Goal: Task Accomplishment & Management: Use online tool/utility

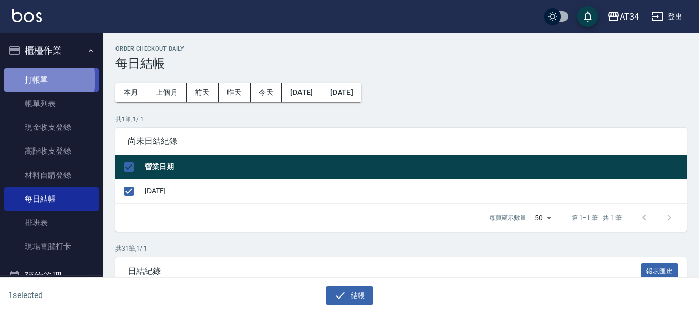
click at [32, 79] on link "打帳單" at bounding box center [51, 80] width 95 height 24
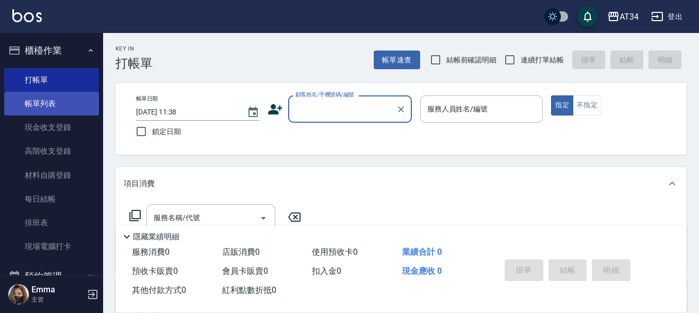
click at [61, 113] on link "帳單列表" at bounding box center [51, 104] width 95 height 24
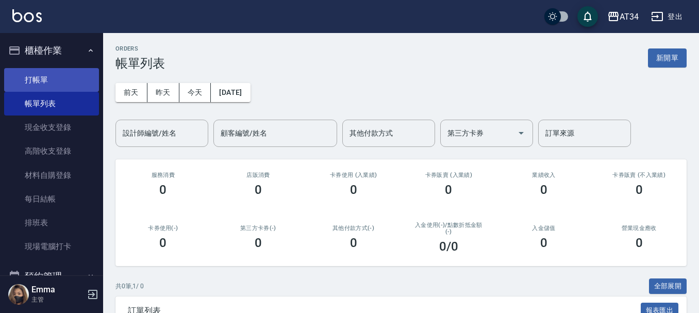
click at [79, 81] on link "打帳單" at bounding box center [51, 80] width 95 height 24
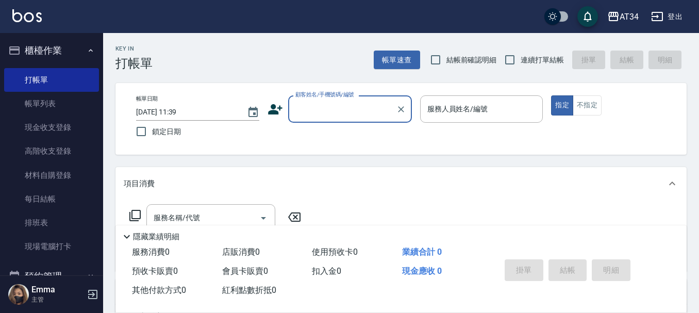
click at [66, 43] on button "櫃檯作業" at bounding box center [51, 50] width 95 height 27
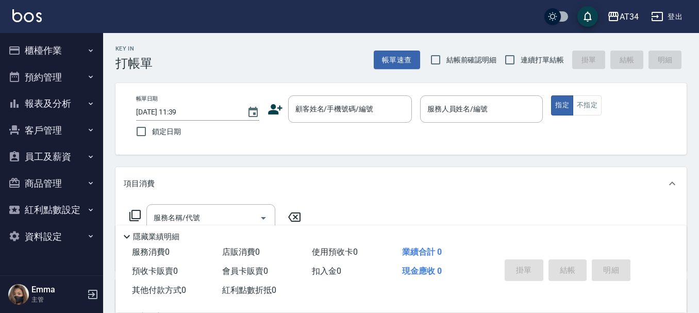
click at [63, 69] on button "預約管理" at bounding box center [51, 77] width 95 height 27
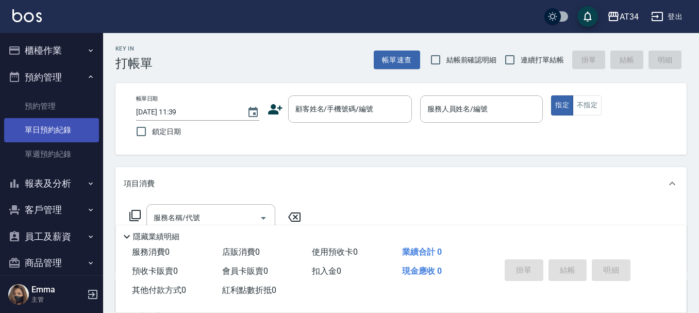
click at [55, 125] on link "單日預約紀錄" at bounding box center [51, 130] width 95 height 24
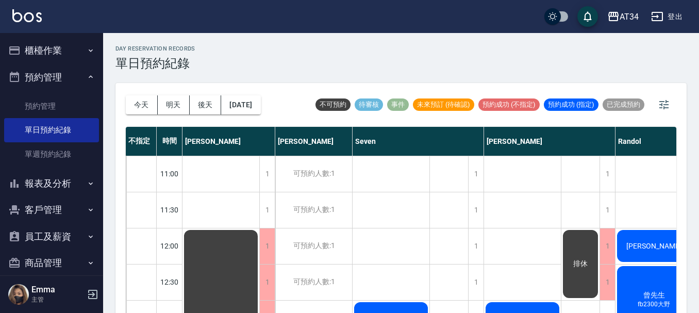
click at [56, 54] on button "櫃檯作業" at bounding box center [51, 50] width 95 height 27
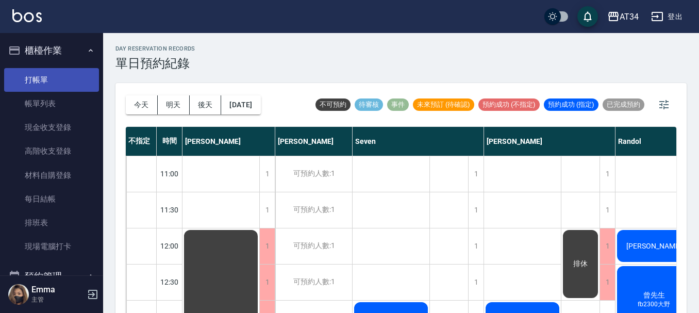
click at [50, 86] on link "打帳單" at bounding box center [51, 80] width 95 height 24
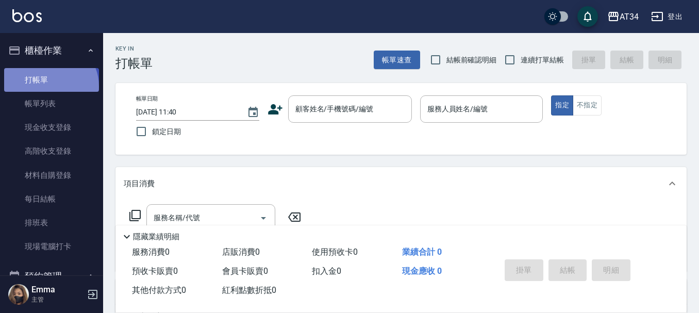
click at [50, 86] on link "打帳單" at bounding box center [51, 80] width 95 height 24
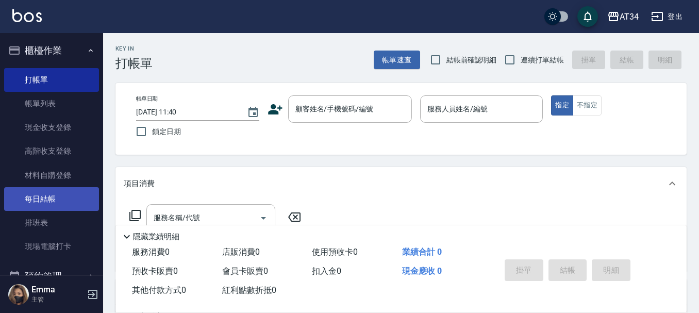
scroll to position [103, 0]
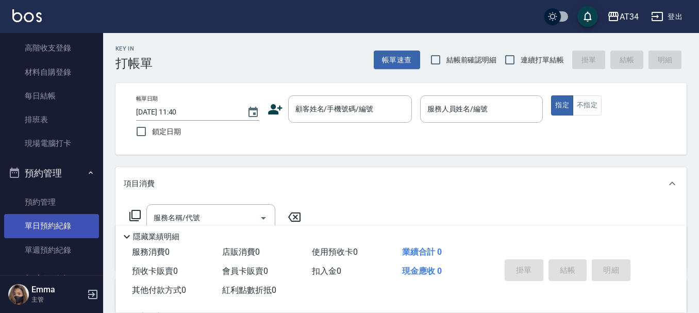
click at [37, 222] on link "單日預約紀錄" at bounding box center [51, 226] width 95 height 24
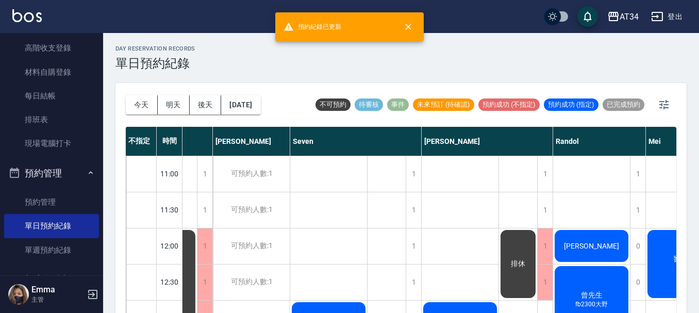
scroll to position [0, 66]
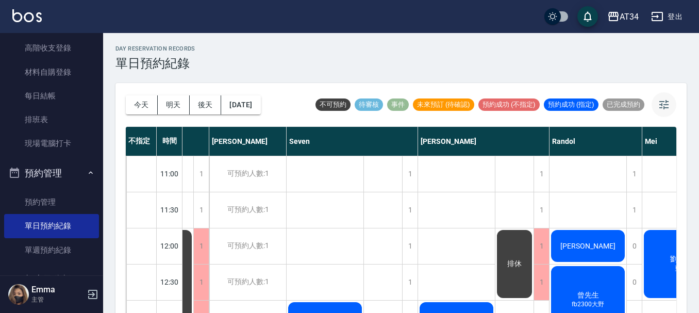
click at [671, 105] on button "button" at bounding box center [664, 104] width 25 height 25
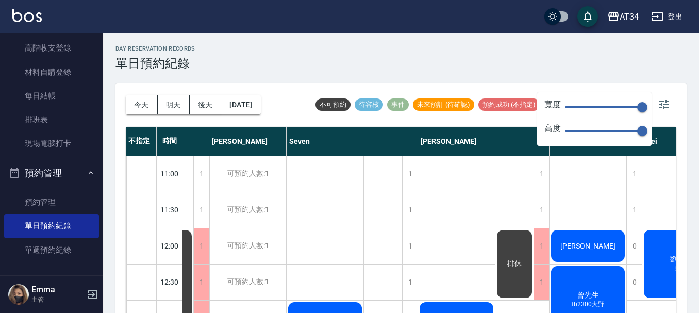
click at [611, 108] on span "150" at bounding box center [603, 107] width 77 height 15
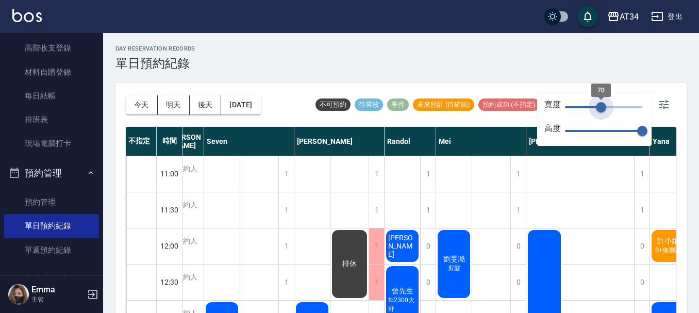
click at [601, 107] on span "70" at bounding box center [601, 107] width 10 height 10
click at [596, 106] on span "70" at bounding box center [601, 107] width 10 height 10
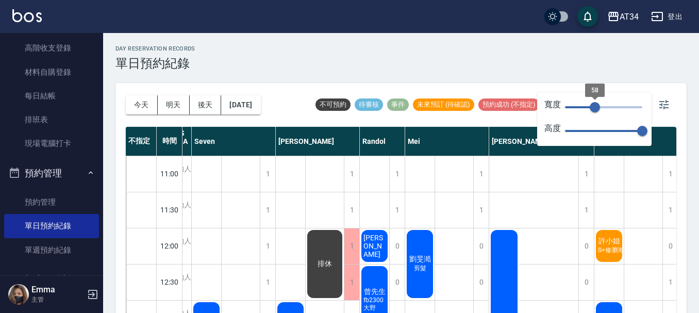
click at [590, 106] on span "58" at bounding box center [595, 107] width 10 height 10
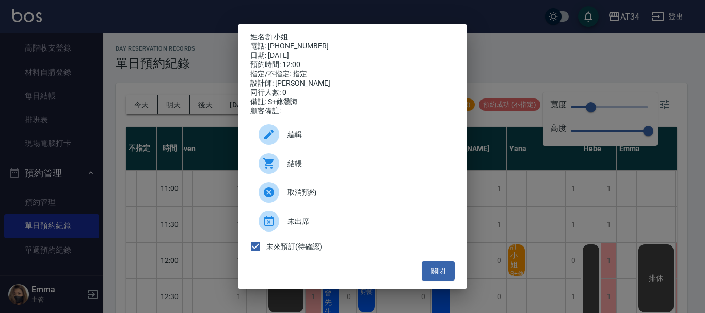
click at [518, 256] on div "姓名: 許小姐 電話: [PHONE_NUMBER] 日期: [DATE] 預約時間: 12:00 指定/不指定: 指定 設計師: [PERSON_NAME]…" at bounding box center [352, 156] width 705 height 313
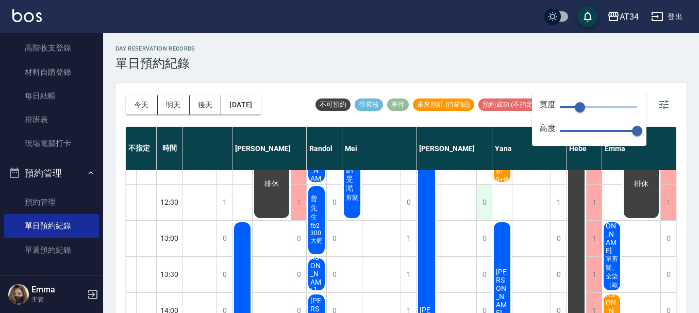
scroll to position [103, 85]
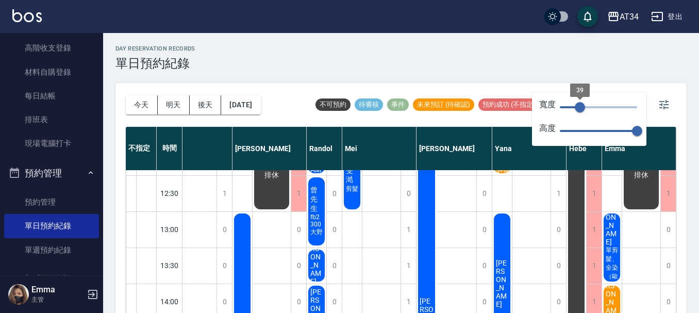
type input "24"
click at [575, 107] on span "39" at bounding box center [580, 107] width 10 height 10
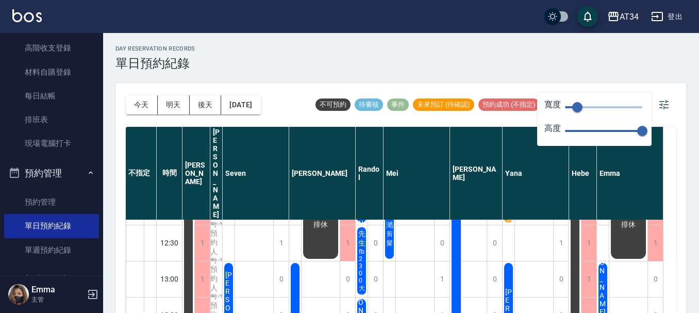
click at [643, 47] on div "day Reservation records 單日預約紀錄" at bounding box center [401, 57] width 571 height 25
click at [601, 67] on div "day Reservation records 單日預約紀錄" at bounding box center [401, 57] width 571 height 25
click at [658, 104] on icon "button" at bounding box center [664, 105] width 12 height 12
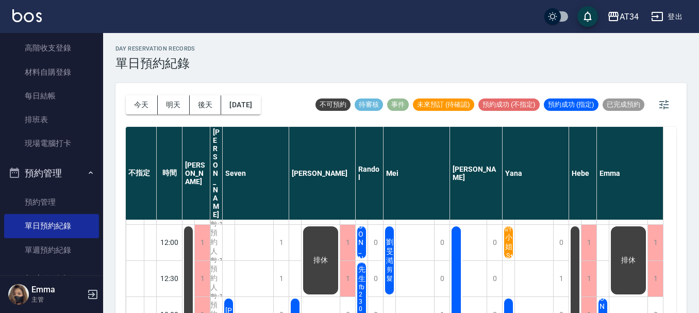
scroll to position [52, 0]
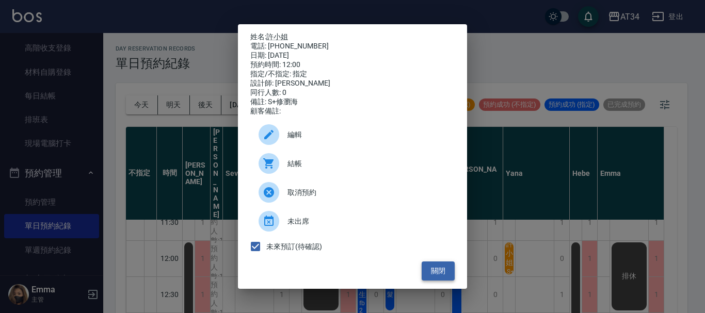
click at [449, 278] on button "關閉" at bounding box center [437, 271] width 33 height 19
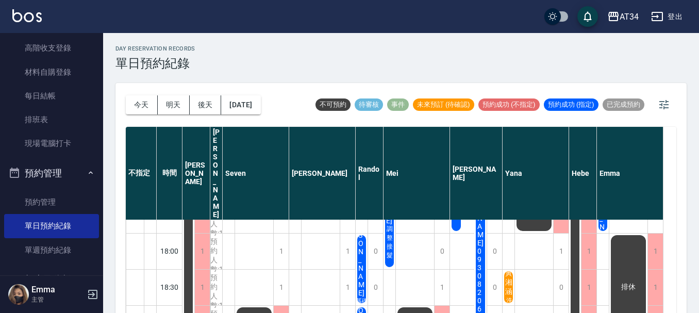
scroll to position [516, 0]
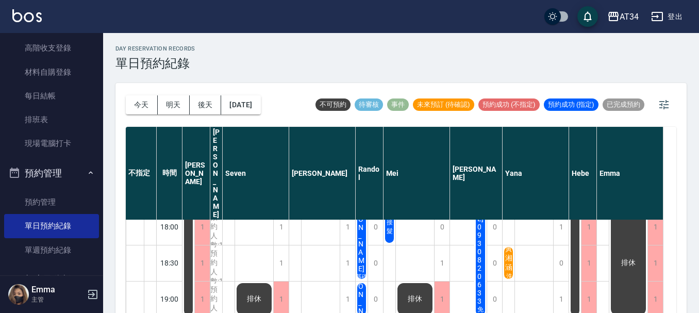
click at [194, 56] on span "黃湘涵" at bounding box center [188, 46] width 11 height 19
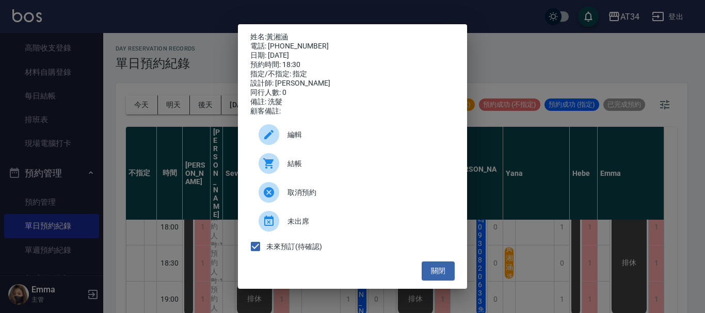
click at [520, 214] on div "姓名: [PERSON_NAME] 電話: [PHONE_NUMBER] 日期: [DATE] 預約時間: 18:30 指定/不指定: 指定 設計師: [PE…" at bounding box center [352, 156] width 705 height 313
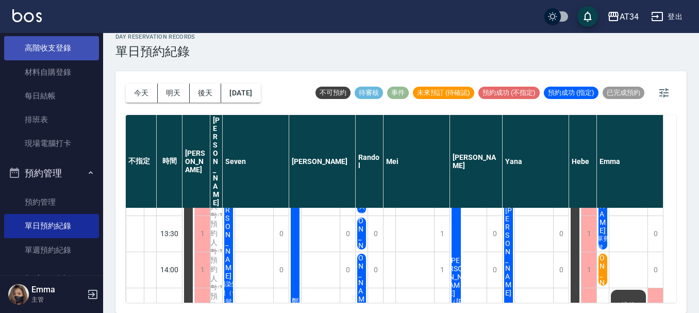
scroll to position [155, 0]
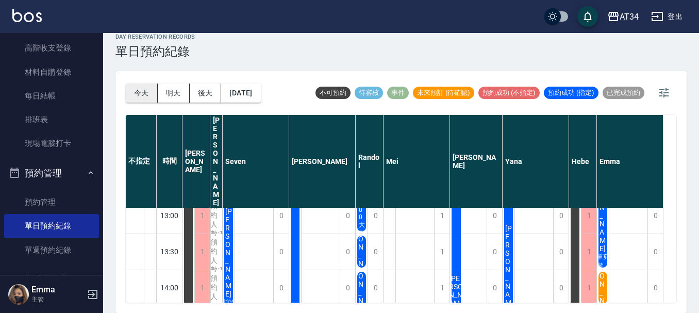
click at [131, 88] on button "今天" at bounding box center [142, 93] width 32 height 19
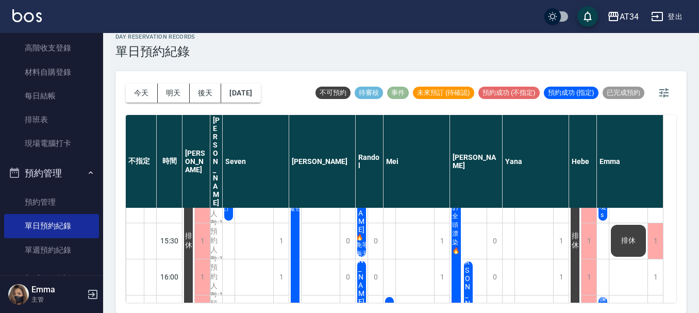
scroll to position [362, 0]
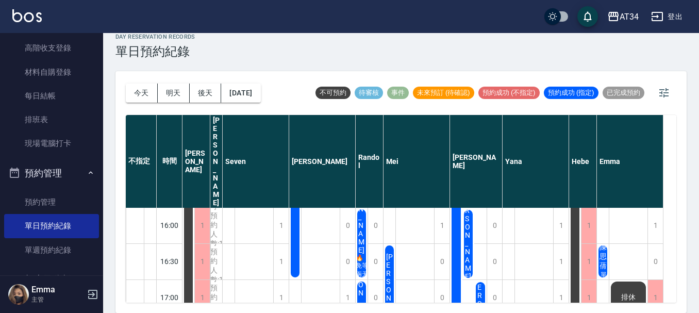
click at [231, 91] on span "🔥免等兩天洗髮「洗剪燙定型」" at bounding box center [229, 91] width 4 height 0
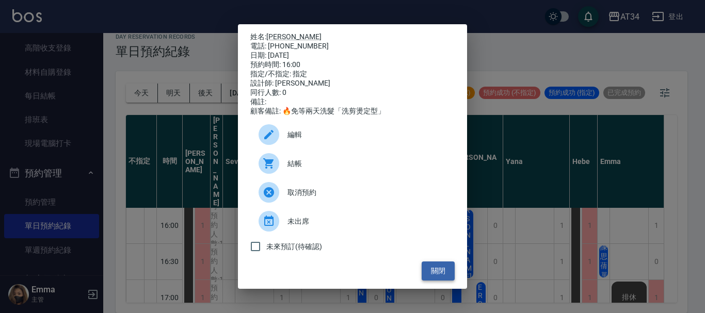
click at [436, 274] on button "關閉" at bounding box center [437, 271] width 33 height 19
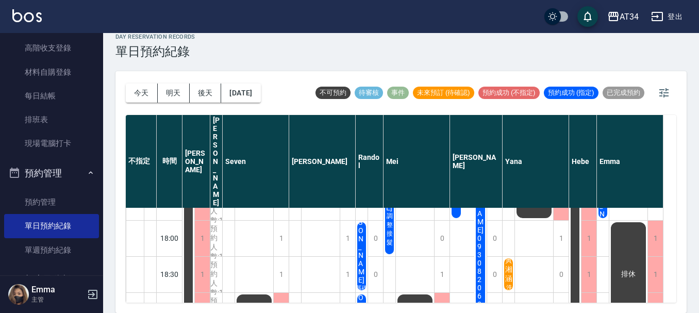
scroll to position [516, 0]
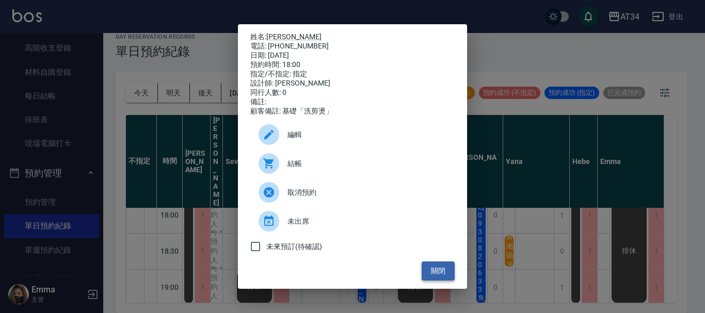
click at [440, 273] on button "關閉" at bounding box center [437, 271] width 33 height 19
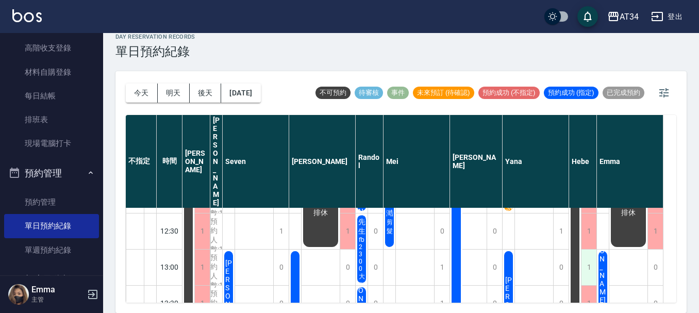
scroll to position [155, 0]
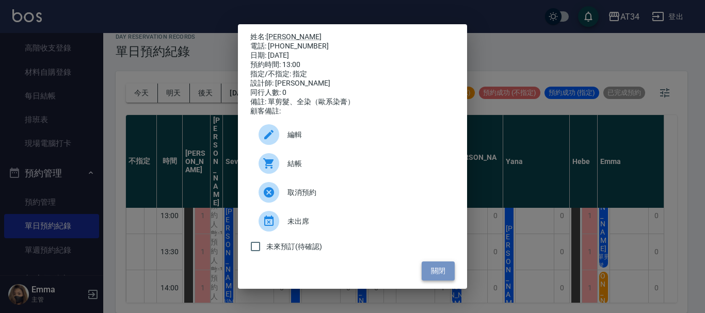
click at [437, 273] on button "關閉" at bounding box center [437, 271] width 33 height 19
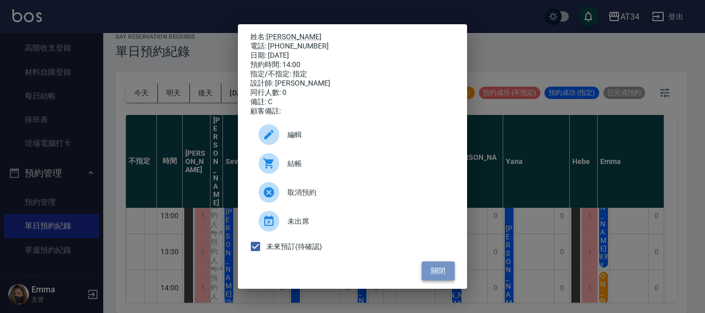
click at [447, 278] on button "關閉" at bounding box center [437, 271] width 33 height 19
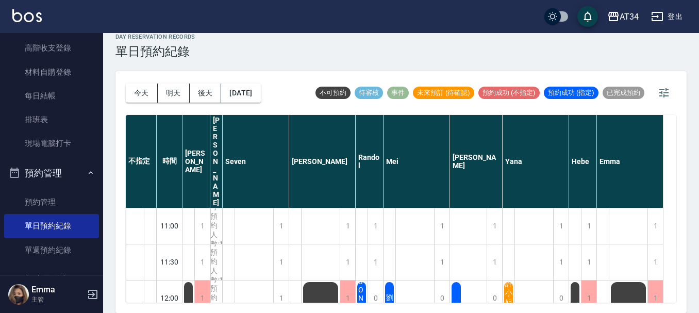
scroll to position [52, 0]
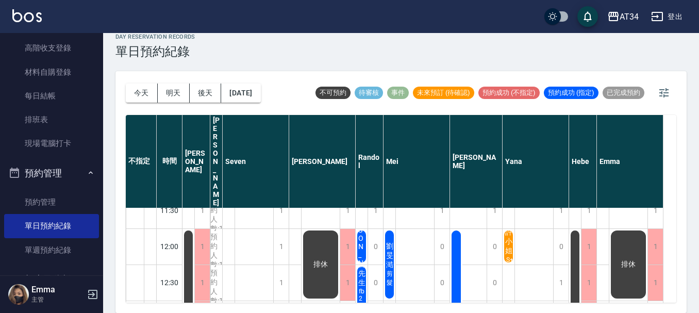
drag, startPoint x: 677, startPoint y: 166, endPoint x: 678, endPoint y: 177, distance: 10.8
click at [678, 177] on div "[DATE] [DATE] [DATE] [DATE] 不可預約 待審核 事件 未來預訂 (待確認) 預約成功 (不指定) 預約成功 (指定) 已完成預約 不…" at bounding box center [401, 192] width 571 height 242
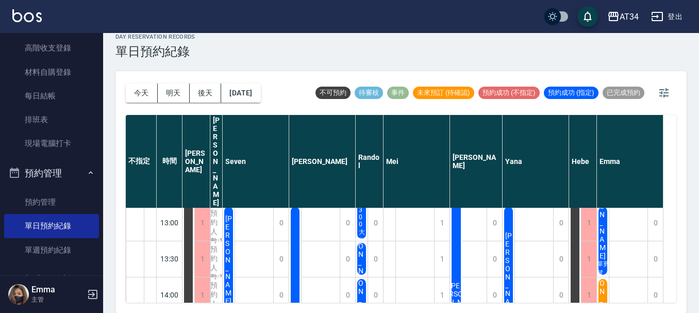
scroll to position [132, 0]
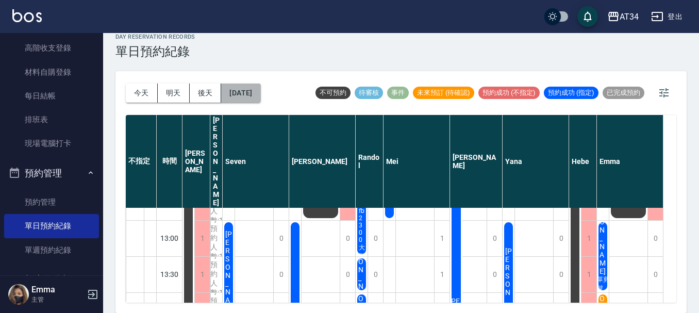
click at [255, 99] on button "[DATE]" at bounding box center [240, 93] width 39 height 19
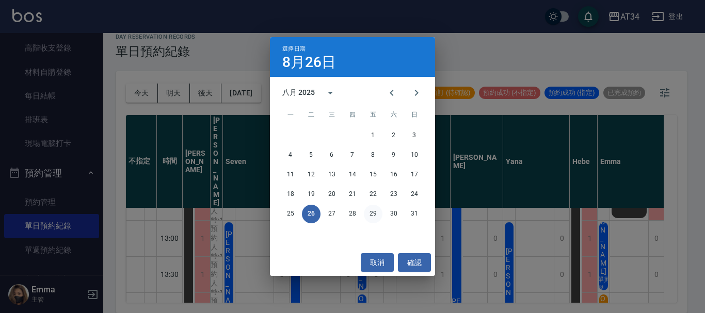
click at [375, 214] on button "29" at bounding box center [373, 214] width 19 height 19
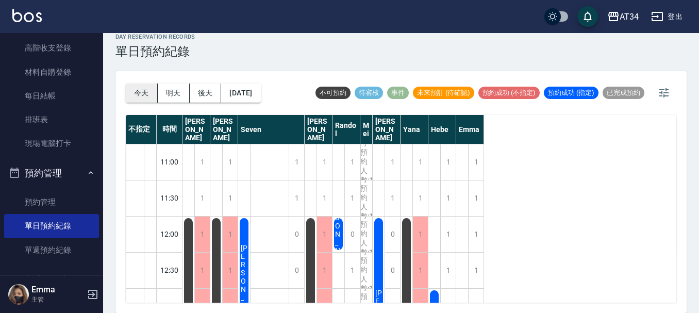
click at [147, 88] on button "今天" at bounding box center [142, 93] width 32 height 19
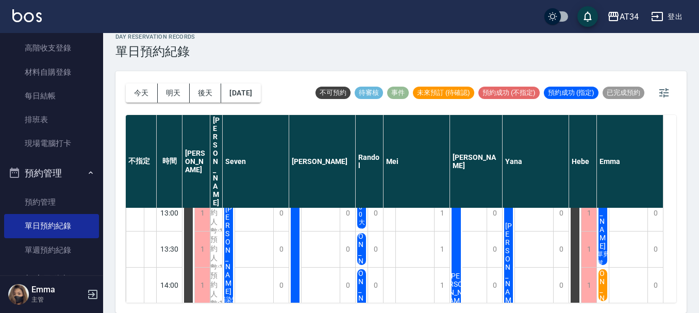
scroll to position [155, 0]
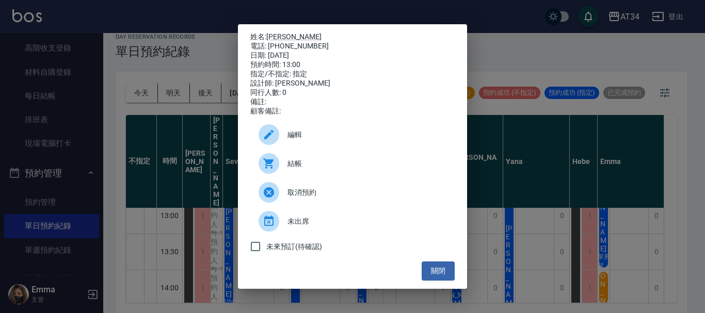
click at [528, 193] on div "姓名: [PERSON_NAME] 電話: [PHONE_NUMBER] 日期: [DATE] 預約時間: 13:00 指定/不指定: 指定 設計師: [PE…" at bounding box center [352, 156] width 705 height 313
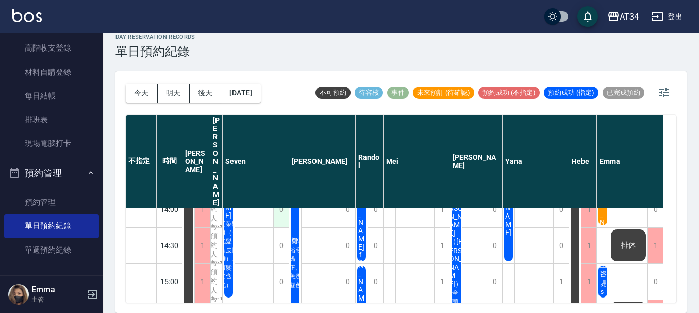
scroll to position [258, 0]
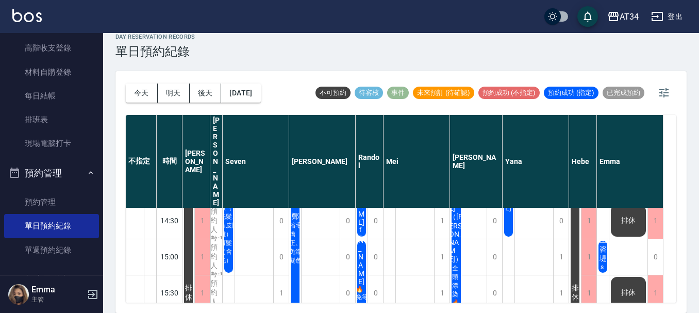
click at [194, 207] on div "[PERSON_NAME] 補染髮根（含洗髮、頭皮隔離）、剪髮（含洗）" at bounding box center [189, 293] width 12 height 541
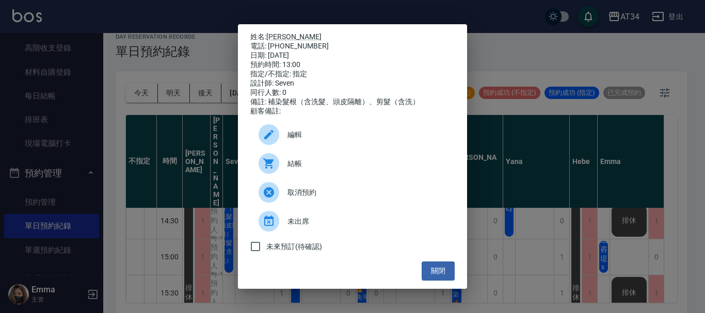
click at [228, 205] on div "姓名: [PERSON_NAME]: [PHONE_NUMBER] 日期: [DATE] 預約時間: 13:00 指定/不指定: 指定 設計師: Seven …" at bounding box center [352, 156] width 705 height 313
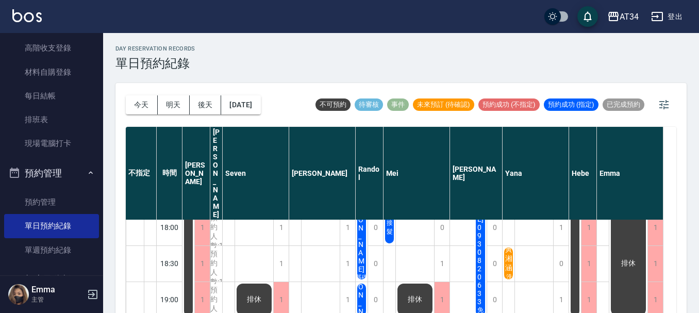
scroll to position [516, 0]
click at [194, 56] on span "[PERSON_NAME]" at bounding box center [188, 46] width 11 height 19
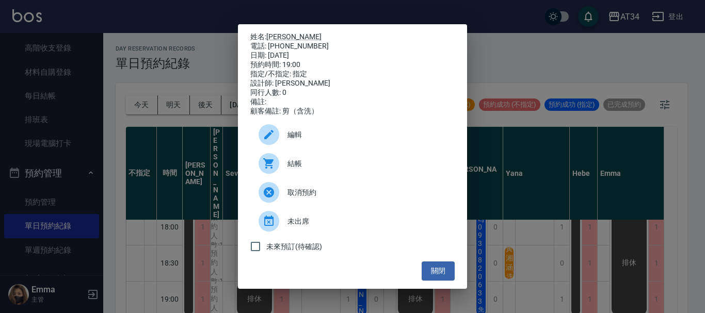
click at [517, 138] on div "姓名: [PERSON_NAME]: [PHONE_NUMBER] 日期: [DATE] 預約時間: 19:00 指定/不指定: 指定 設計師: [PERSO…" at bounding box center [352, 156] width 705 height 313
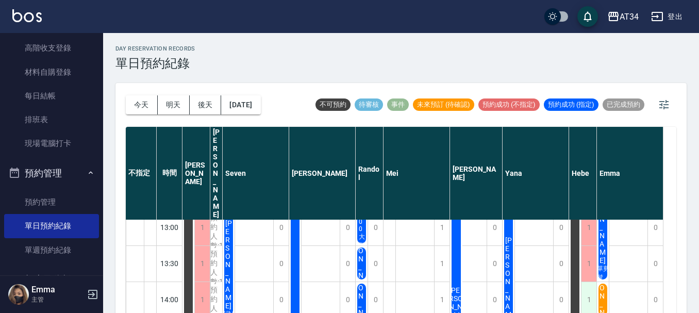
scroll to position [103, 0]
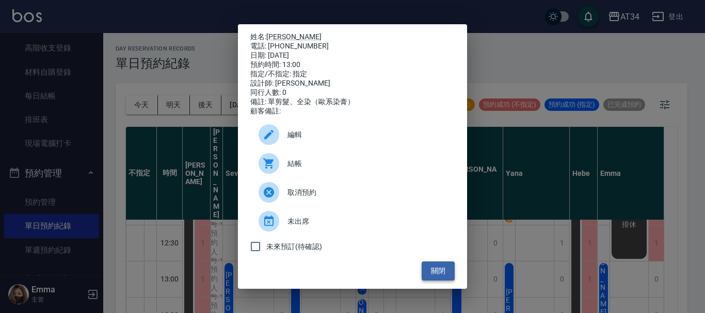
click at [444, 272] on button "關閉" at bounding box center [437, 271] width 33 height 19
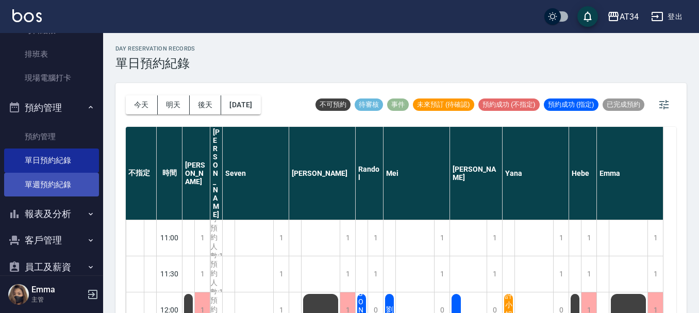
scroll to position [206, 0]
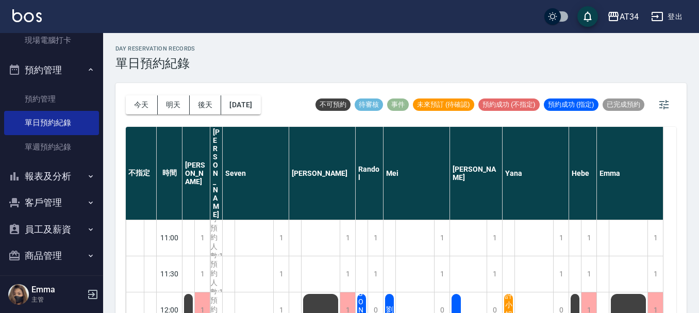
click at [50, 180] on button "報表及分析" at bounding box center [51, 176] width 95 height 27
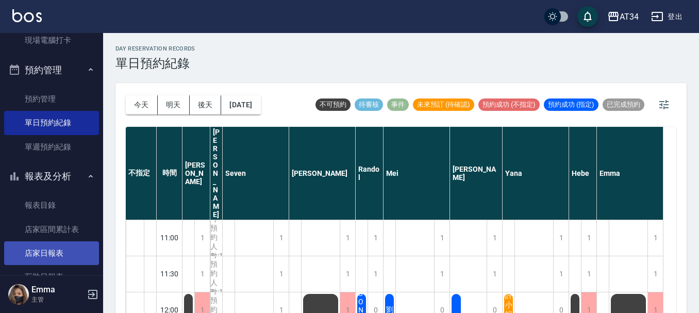
scroll to position [309, 0]
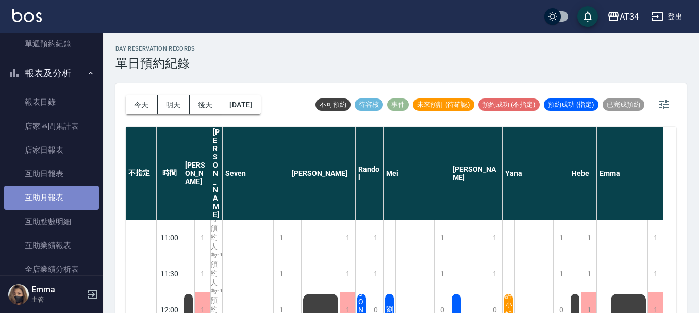
click at [63, 197] on link "互助月報表" at bounding box center [51, 198] width 95 height 24
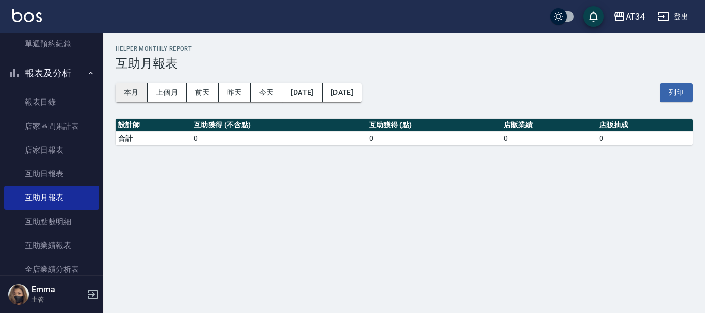
click at [137, 100] on button "本月" at bounding box center [132, 92] width 32 height 19
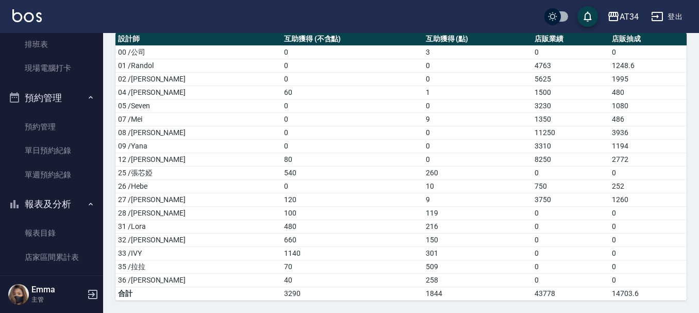
scroll to position [155, 0]
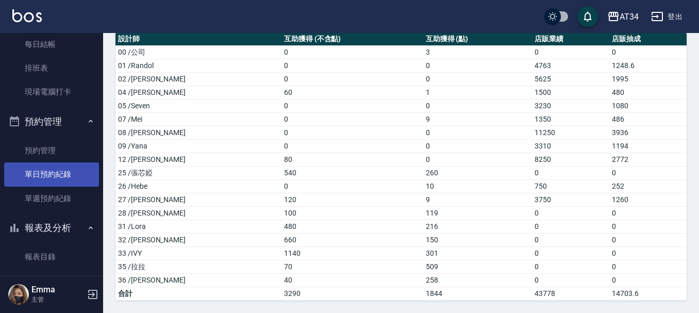
click at [65, 173] on link "單日預約紀錄" at bounding box center [51, 174] width 95 height 24
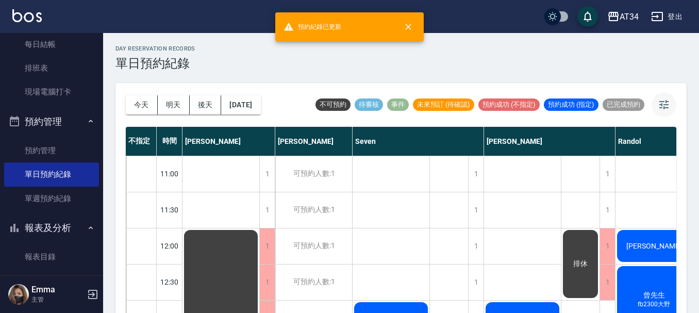
click at [667, 106] on icon "button" at bounding box center [664, 105] width 12 height 12
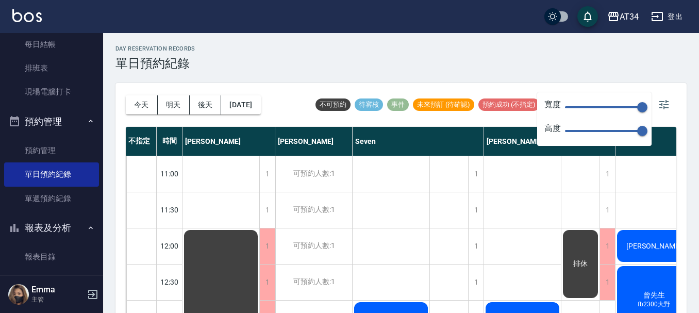
click at [584, 107] on span at bounding box center [603, 107] width 77 height 2
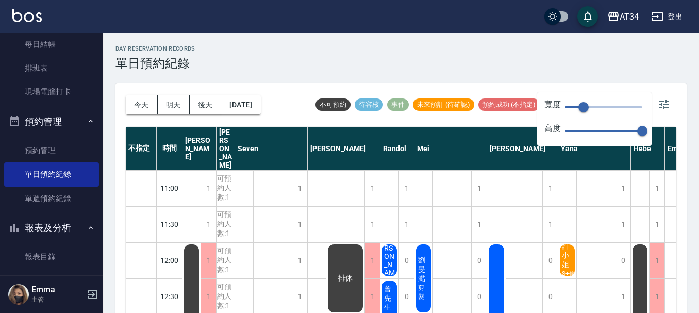
click at [568, 109] on span "36" at bounding box center [603, 107] width 77 height 15
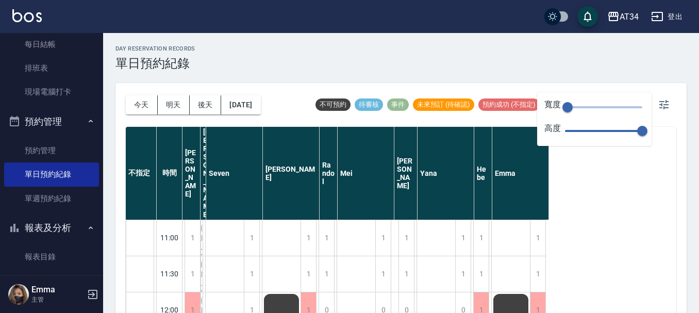
type input "30"
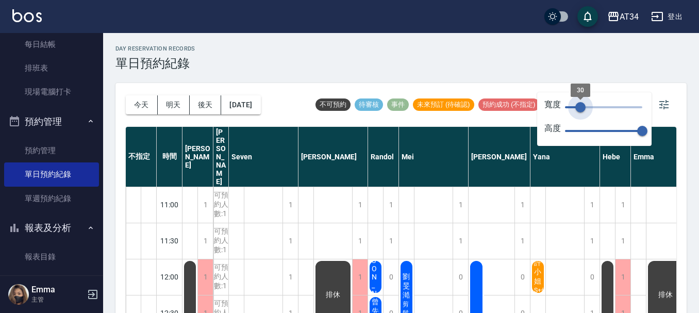
click at [581, 109] on span "30" at bounding box center [603, 107] width 77 height 15
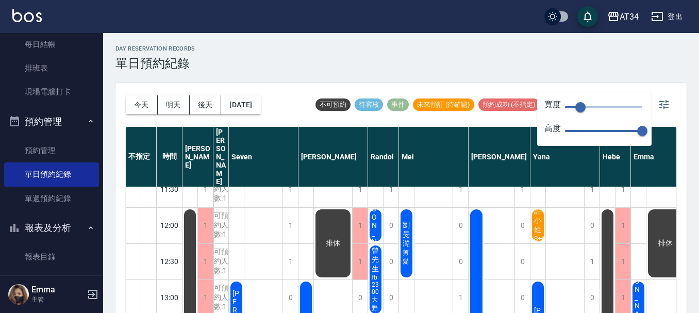
click at [596, 136] on span "70" at bounding box center [603, 130] width 77 height 15
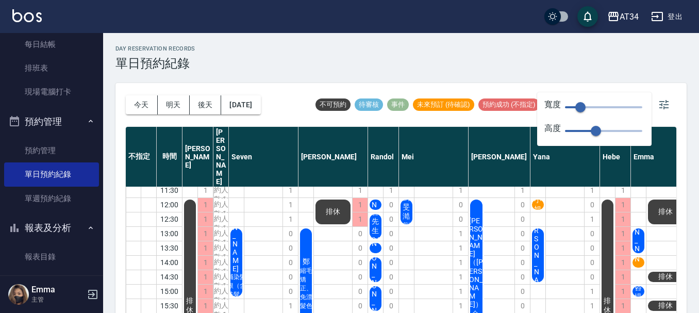
scroll to position [0, 0]
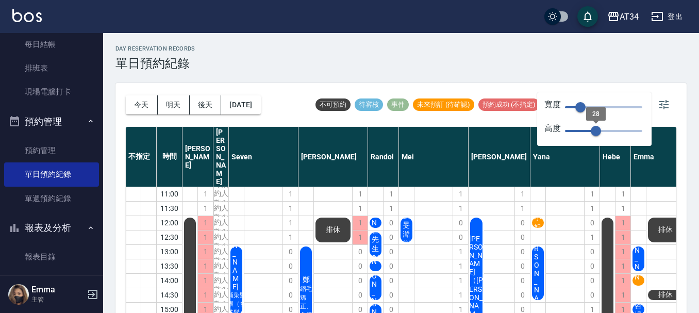
type input "35"
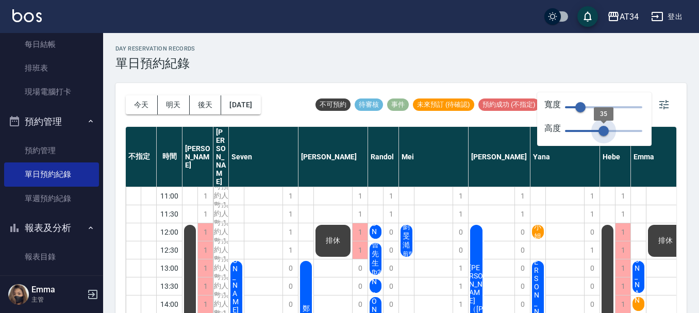
click at [604, 134] on span "35" at bounding box center [604, 131] width 10 height 10
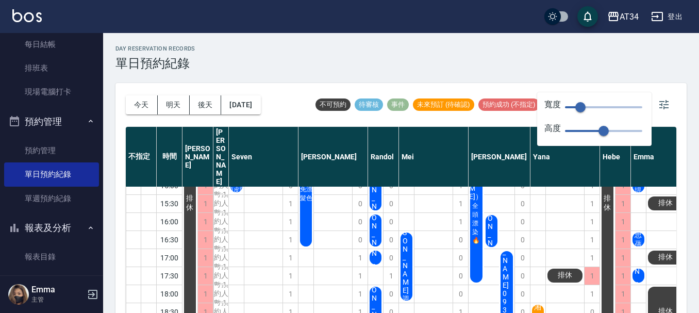
scroll to position [174, 0]
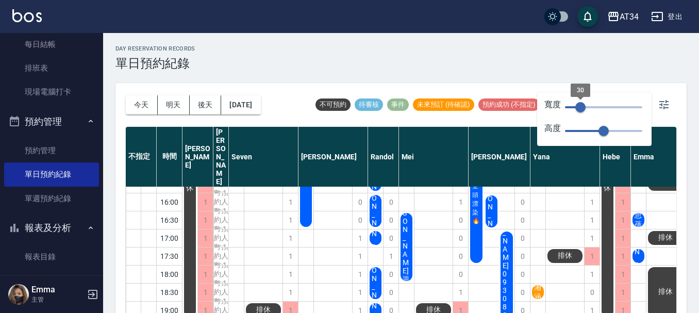
click at [576, 109] on span "30" at bounding box center [581, 107] width 10 height 10
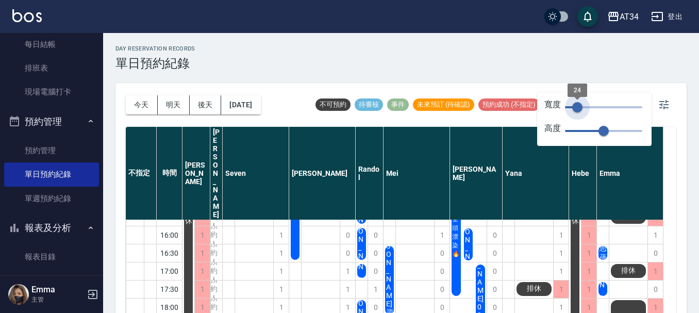
type input "23"
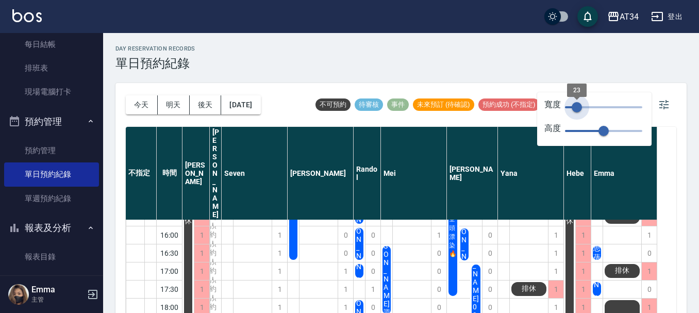
click at [577, 109] on span "23" at bounding box center [577, 107] width 10 height 10
click at [612, 74] on div "day Reservation records 單日預約紀錄 [DATE] [DATE] [DATE] [DATE] 不可預約 待審核 事件 未來預訂 (待確…" at bounding box center [401, 179] width 596 height 292
click at [645, 59] on div "day Reservation records 單日預約紀錄" at bounding box center [401, 57] width 571 height 25
click at [681, 71] on div "day Reservation records 單日預約紀錄 [DATE] [DATE] [DATE] [DATE] 不可預約 待審核 事件 未來預訂 (待確…" at bounding box center [401, 179] width 596 height 292
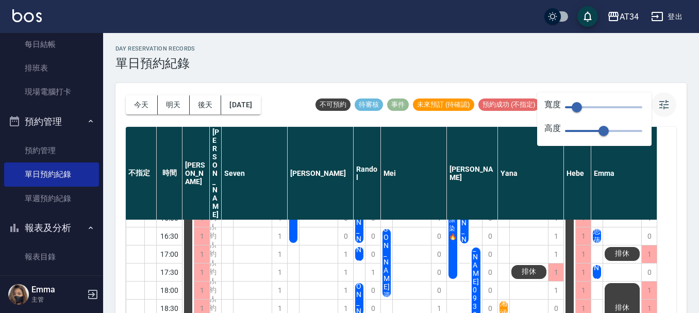
click at [671, 103] on button "button" at bounding box center [664, 104] width 25 height 25
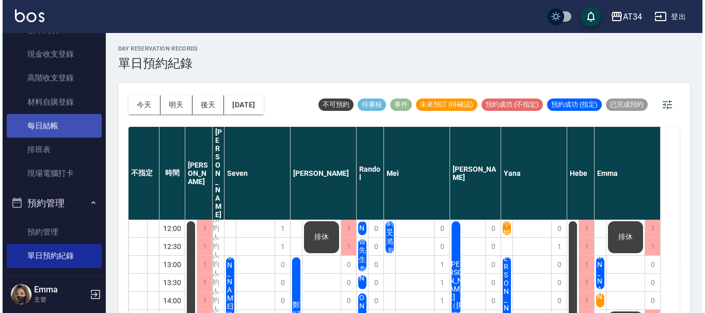
scroll to position [0, 0]
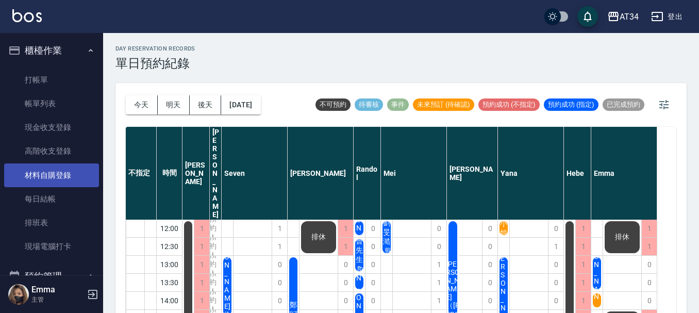
click at [76, 173] on link "材料自購登錄" at bounding box center [51, 176] width 95 height 24
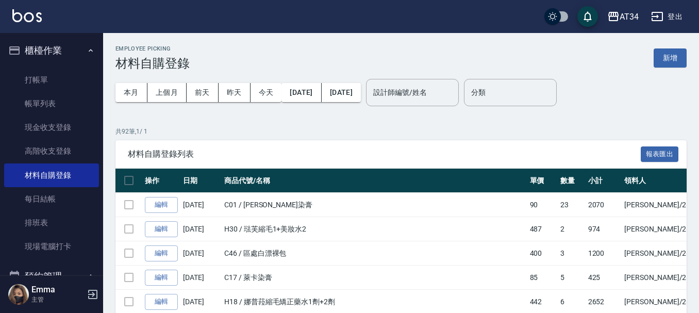
click at [679, 47] on div "Employee Picking 材料自購登錄 新增" at bounding box center [401, 57] width 571 height 25
click at [676, 58] on button "新增" at bounding box center [670, 57] width 33 height 19
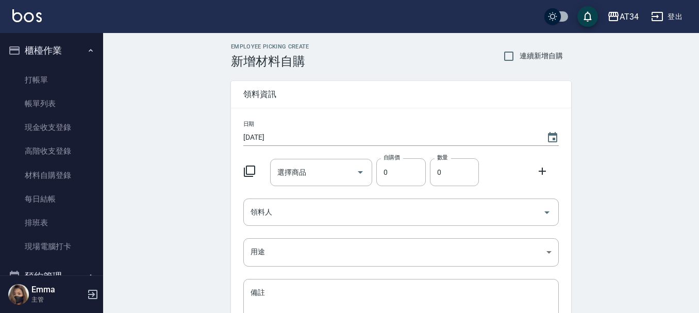
click at [249, 174] on icon at bounding box center [249, 171] width 12 height 12
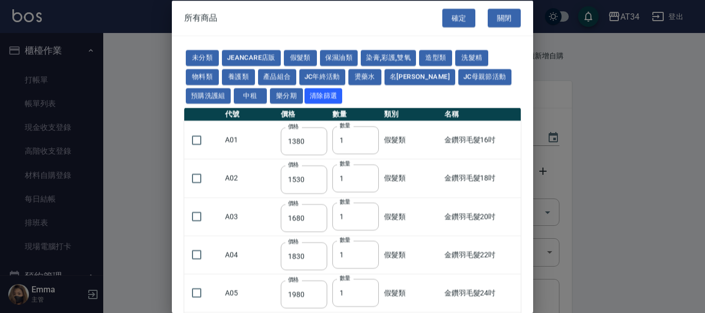
scroll to position [52, 0]
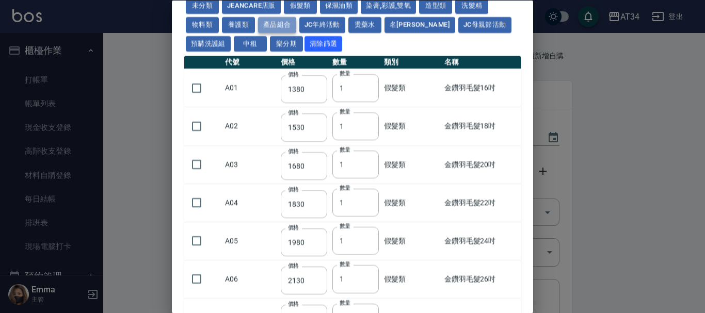
click at [267, 24] on button "產品組合" at bounding box center [277, 25] width 38 height 16
type input "400"
type input "1485"
type input "300"
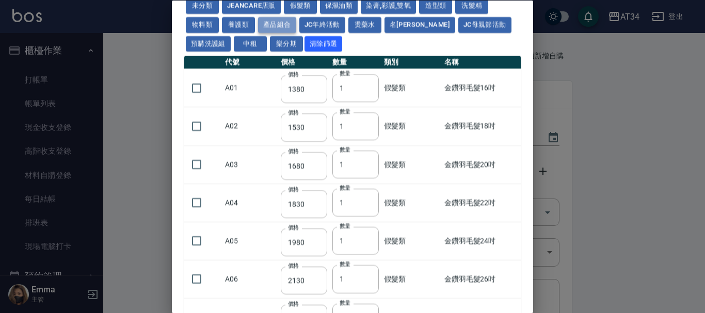
type input "250"
type input "760"
type input "1295"
type input "1470"
type input "1505"
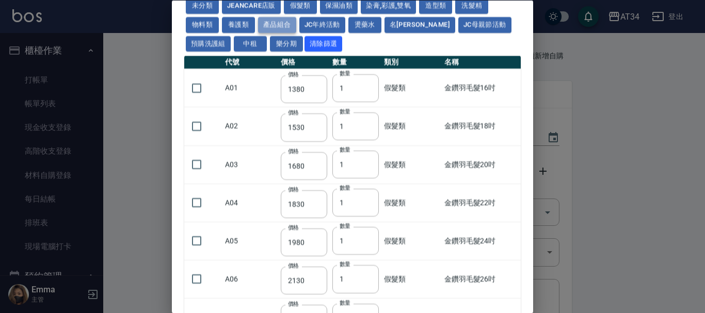
type input "825"
type input "248"
type input "1200"
type input "550"
type input "552"
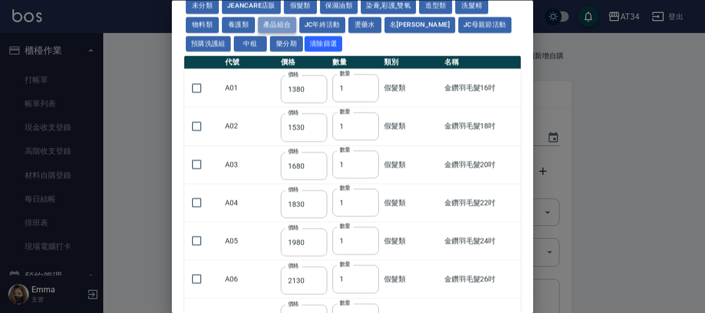
type input "682"
type input "880"
type input "442"
type input "340"
type input "552"
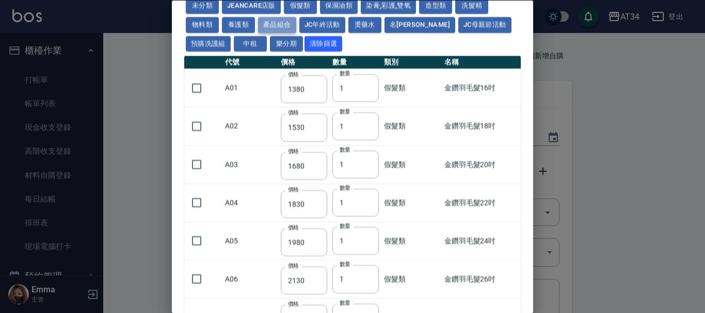
type input "680"
type input "682"
type input "840"
type input "490"
type input "800"
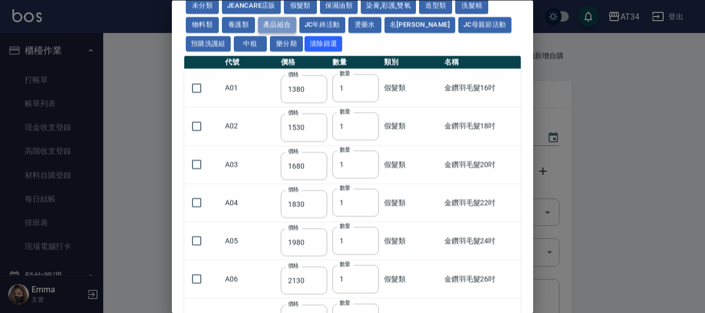
type input "580"
type input "442"
type input "864"
type input "487"
type input "130"
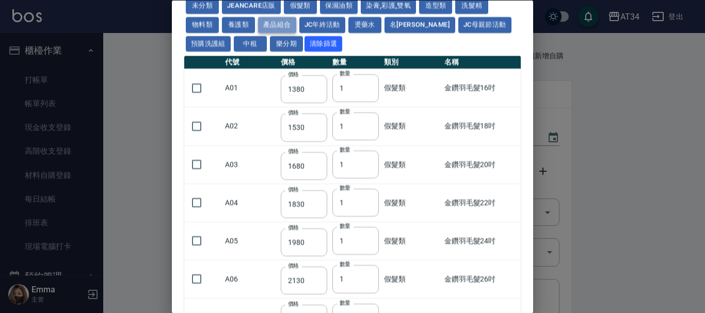
type input "425"
type input "375"
type input "320"
type input "966"
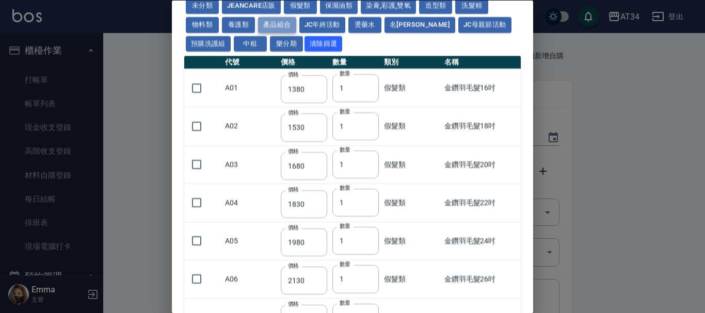
type input "2730"
type input "600"
type input "500"
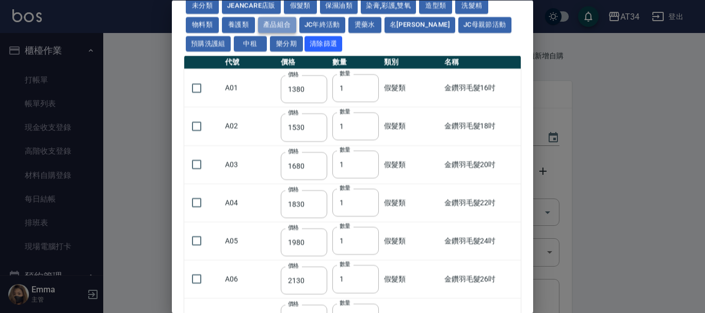
type input "500"
type input "900"
type input "250"
type input "330"
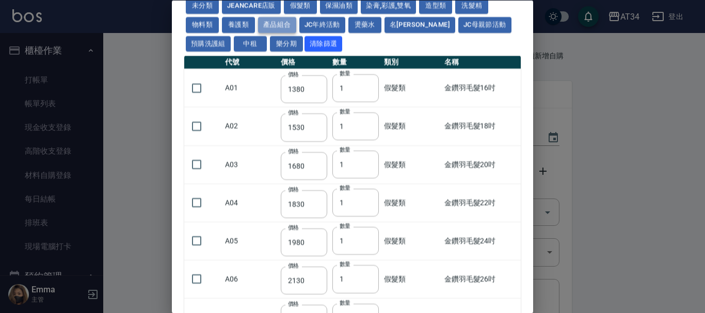
type input "220"
type input "350"
type input "700"
type input "1050"
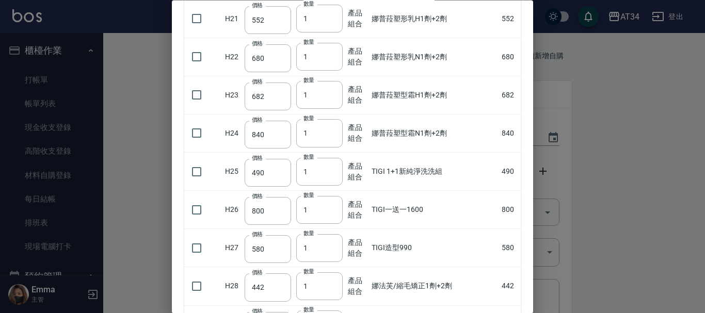
scroll to position [825, 0]
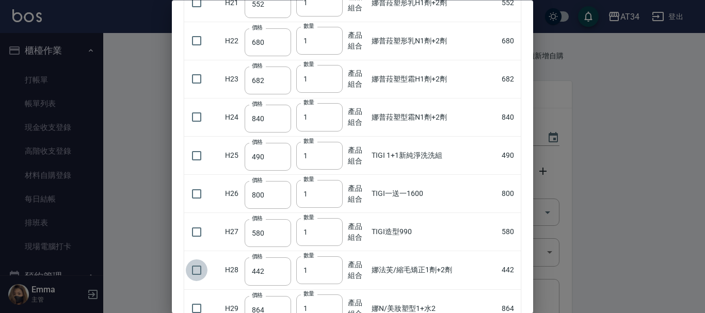
click at [191, 270] on input "checkbox" at bounding box center [197, 270] width 22 height 22
checkbox input "true"
click at [333, 268] on input "2" at bounding box center [319, 270] width 46 height 28
click at [333, 268] on input "3" at bounding box center [319, 270] width 46 height 28
type input "4"
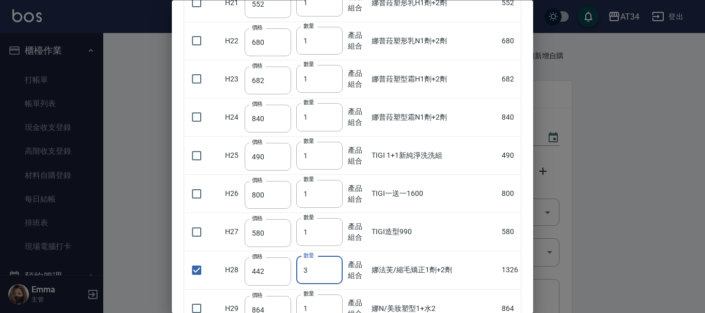
click at [333, 268] on input "4" at bounding box center [319, 270] width 46 height 28
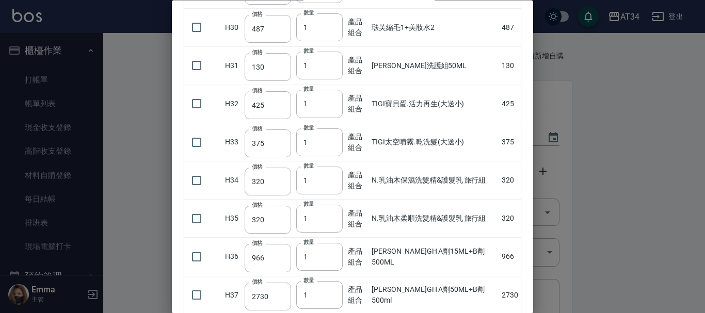
scroll to position [1135, 0]
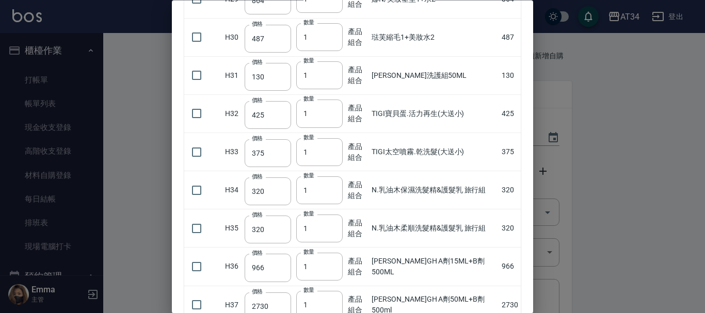
click at [195, 54] on td at bounding box center [203, 38] width 38 height 38
click at [195, 41] on input "checkbox" at bounding box center [197, 38] width 22 height 22
checkbox input "true"
click at [332, 37] on input "2" at bounding box center [319, 38] width 46 height 28
type input "3"
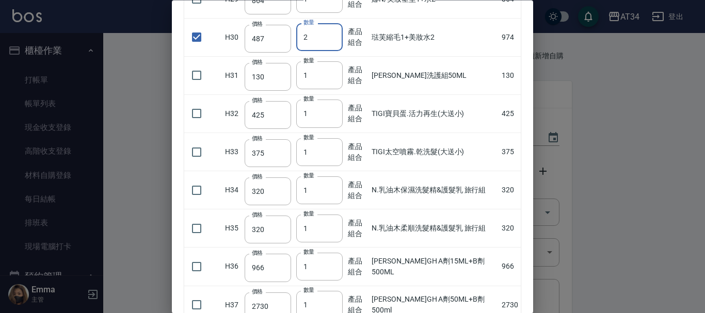
click at [332, 36] on input "3" at bounding box center [319, 38] width 46 height 28
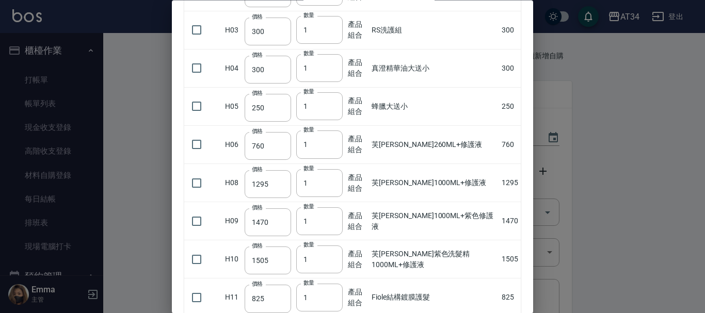
scroll to position [0, 0]
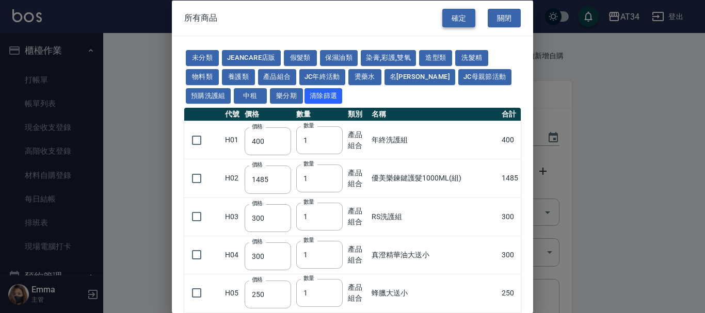
click at [459, 18] on button "確定" at bounding box center [458, 17] width 33 height 19
type input "娜法芙/縮毛矯正1劑+2劑"
type input "442"
type input "4"
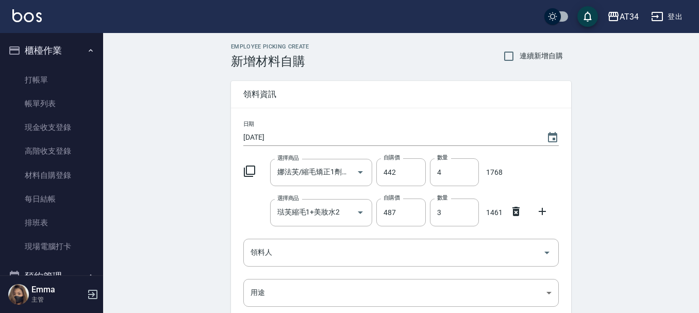
click at [255, 169] on icon at bounding box center [249, 171] width 11 height 11
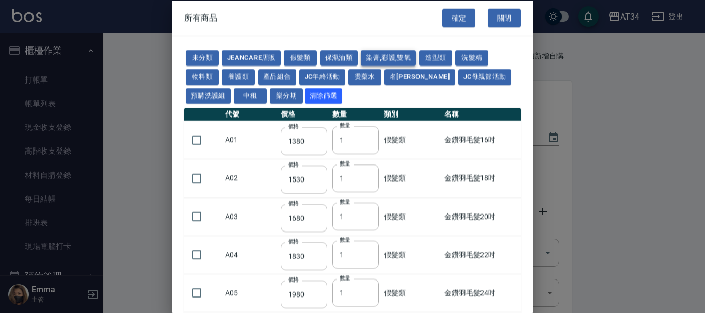
click at [385, 57] on button "染膏,彩護,雙氧" at bounding box center [388, 58] width 55 height 16
type input "90"
type input "120"
type input "400"
type input "90"
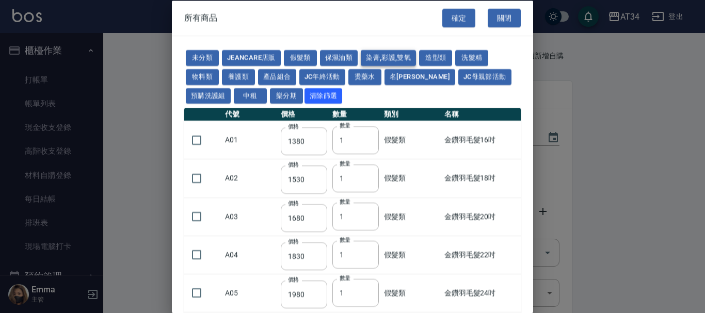
type input "105"
type input "272"
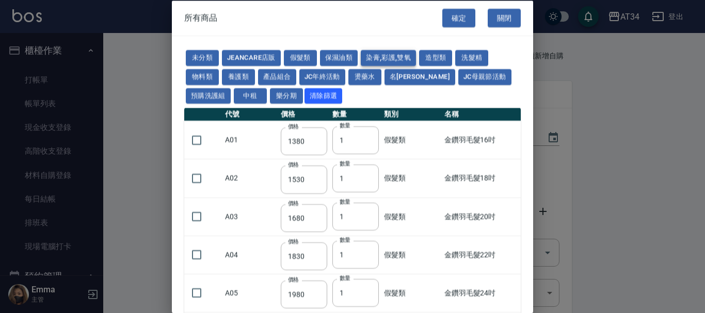
type input "136"
type input "110"
type input "650"
type input "228"
type input "85"
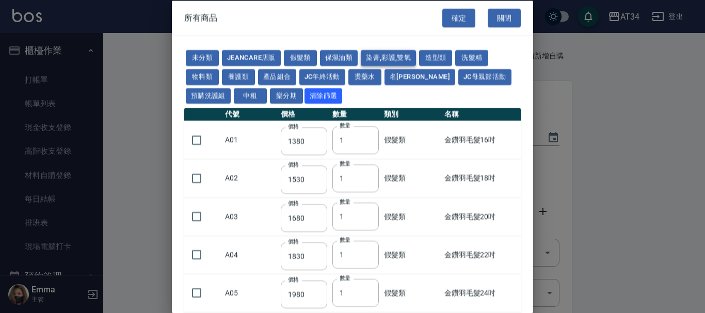
type input "120"
type input "135"
type input "85"
type input "100"
type input "380"
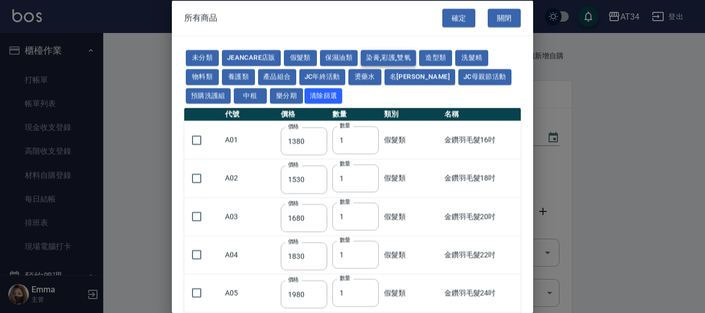
type input "450"
type input "700"
type input "580"
type input "620"
type input "640"
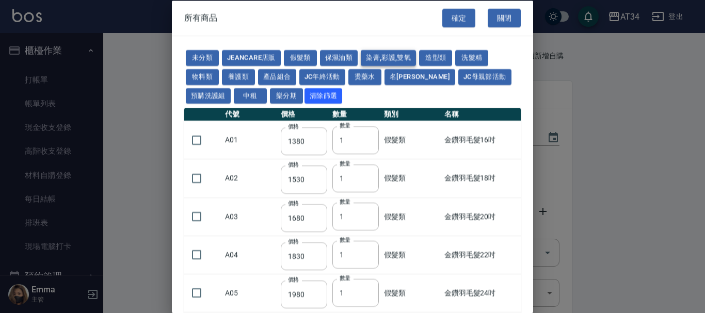
type input "450"
type input "280"
type input "300"
type input "120"
type input "500"
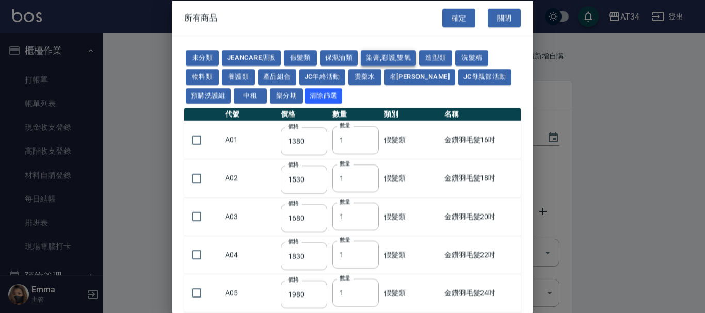
type input "800"
type input "160"
type input "184"
type input "200"
type input "216"
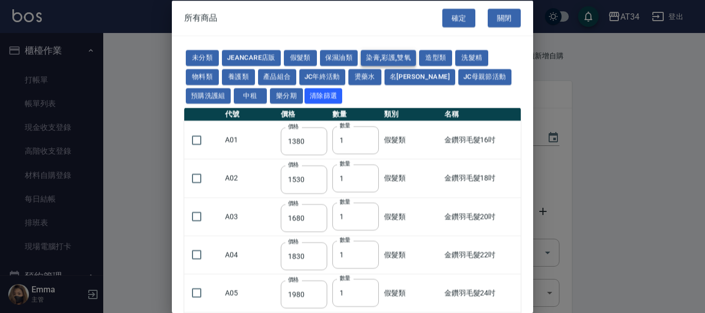
type input "168"
type input "232"
type input "680"
type input "840"
type input "188"
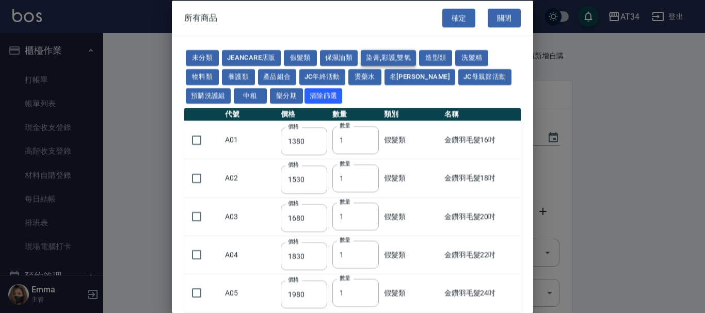
type input "400"
type input "450"
type input "256"
type input "488"
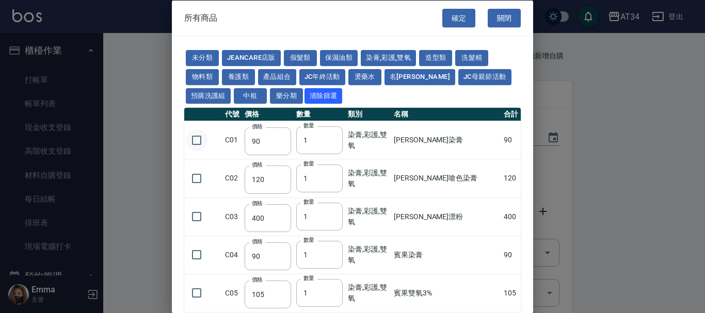
click at [199, 142] on input "checkbox" at bounding box center [197, 140] width 22 height 22
checkbox input "true"
click at [330, 137] on input "2" at bounding box center [319, 140] width 46 height 28
click at [330, 137] on input "3" at bounding box center [319, 140] width 46 height 28
click at [330, 137] on input "4" at bounding box center [319, 140] width 46 height 28
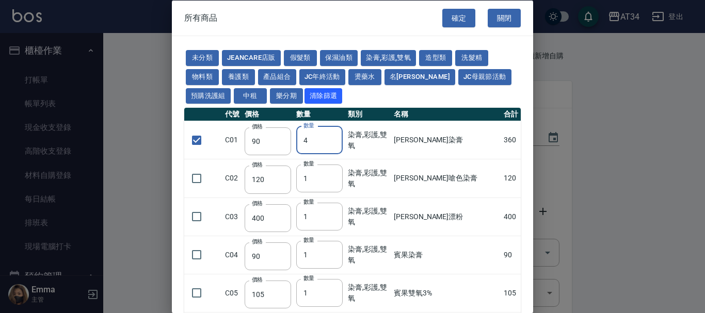
type input "5"
click at [330, 137] on input "5" at bounding box center [319, 140] width 46 height 28
click at [195, 180] on input "checkbox" at bounding box center [197, 178] width 22 height 22
checkbox input "true"
type input "2"
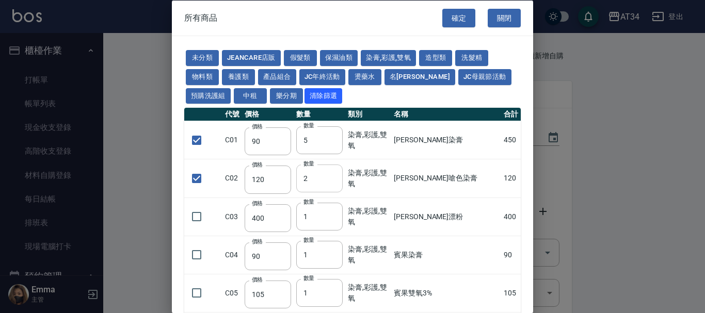
click at [334, 175] on input "2" at bounding box center [319, 178] width 46 height 28
click at [366, 74] on button "燙藥水" at bounding box center [364, 77] width 33 height 16
checkbox input "false"
type input "80"
type input "1"
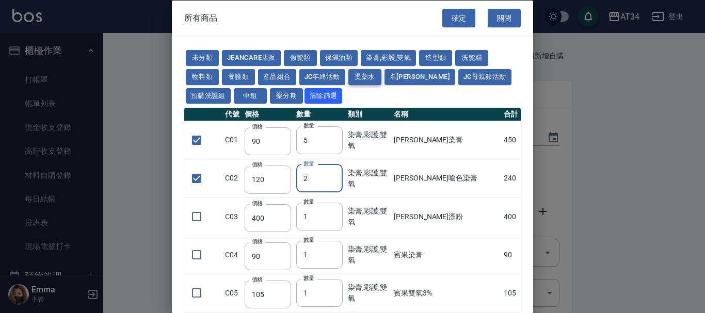
checkbox input "false"
type input "110"
type input "1"
type input "270"
type input "120"
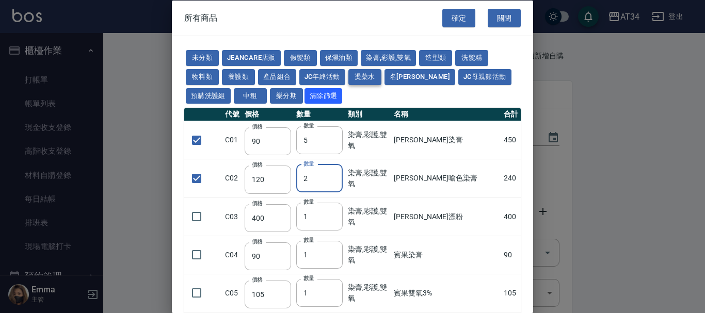
type input "150"
type input "65"
type input "225"
type input "540"
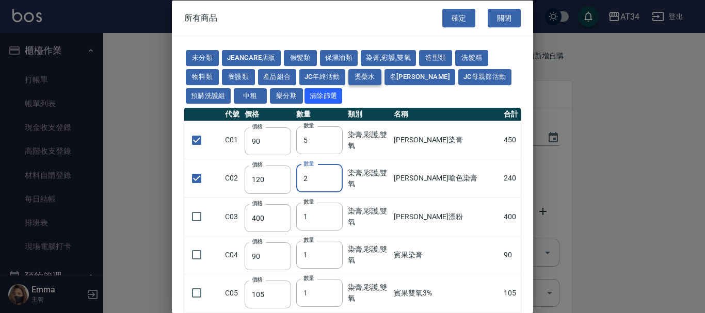
type input "150"
type input "175"
type input "125"
type input "150"
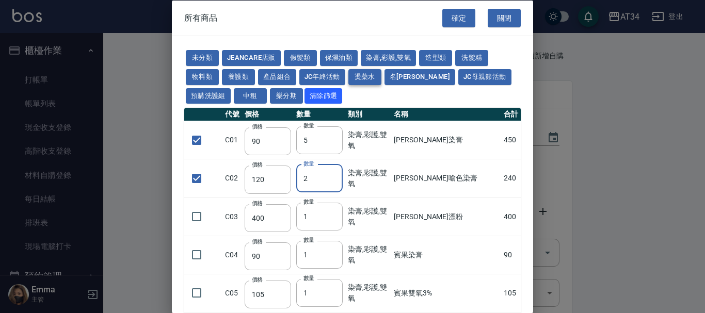
type input "455"
type input "312"
type input "260"
type input "358"
type input "273"
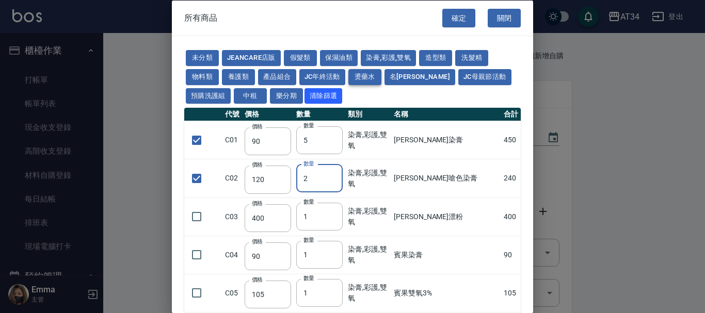
type input "273"
type input "228"
type input "240"
type input "188"
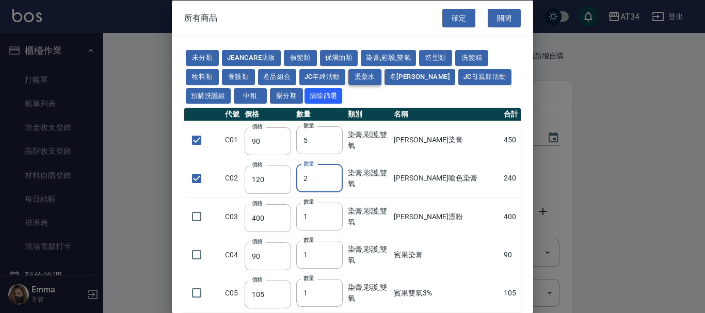
type input "240"
type input "600"
type input "304"
type input "195"
type input "130"
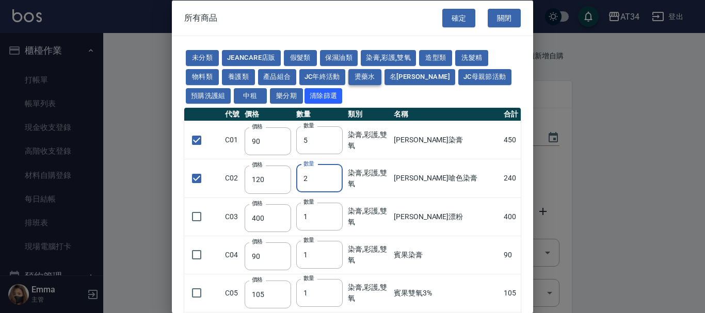
type input "250"
type input "150"
type input "600"
type input "1170"
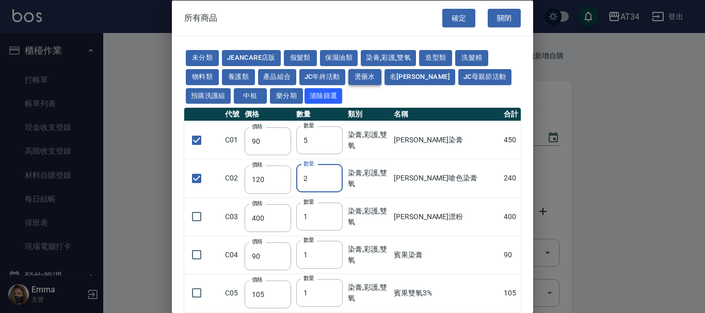
type input "650"
type input "550"
type input "700"
type input "520"
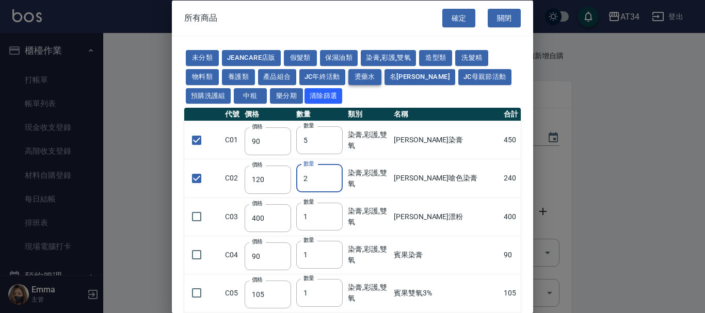
type input "120"
type input "270"
type input "180"
type input "2660"
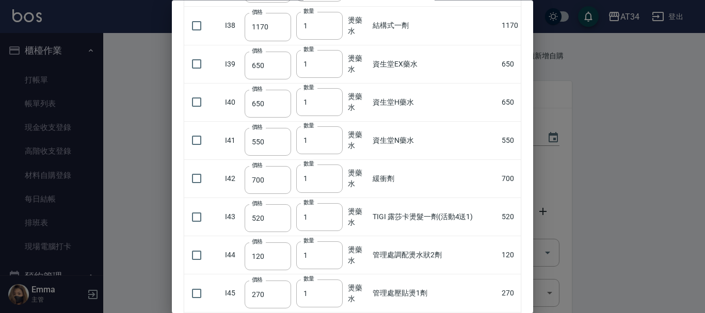
scroll to position [1394, 0]
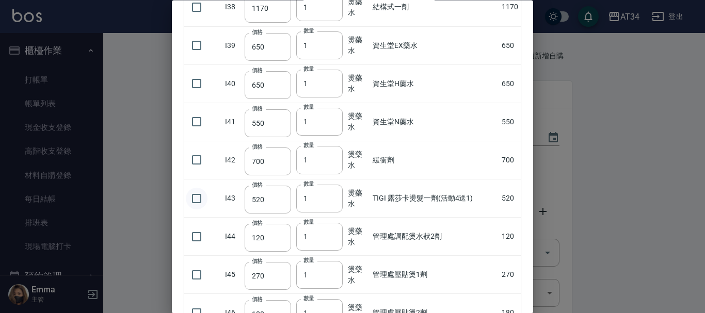
drag, startPoint x: 208, startPoint y: 197, endPoint x: 200, endPoint y: 200, distance: 9.0
click at [201, 199] on td at bounding box center [203, 198] width 38 height 38
click at [199, 200] on input "checkbox" at bounding box center [197, 199] width 22 height 22
click at [199, 201] on input "checkbox" at bounding box center [197, 199] width 22 height 22
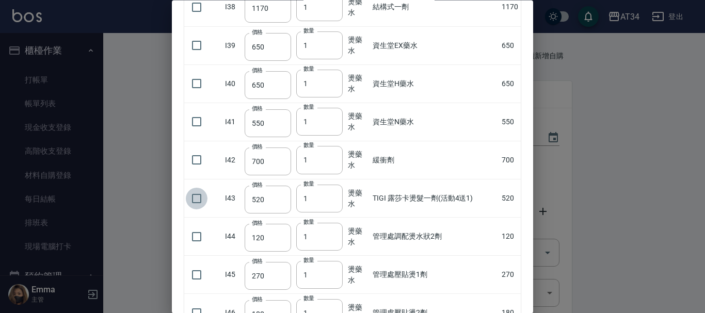
checkbox input "true"
click at [335, 196] on input "2" at bounding box center [319, 199] width 46 height 28
click at [335, 196] on input "3" at bounding box center [319, 199] width 46 height 28
type input "4"
click at [335, 196] on input "4" at bounding box center [319, 199] width 46 height 28
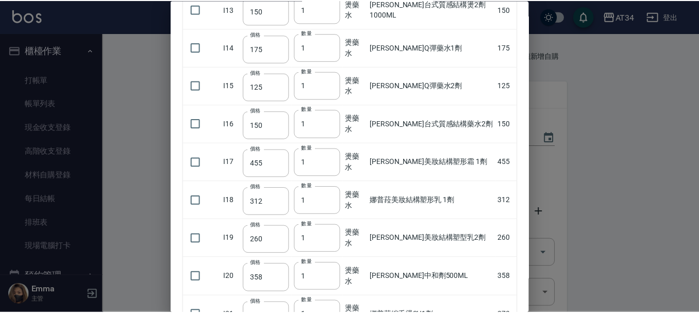
scroll to position [0, 0]
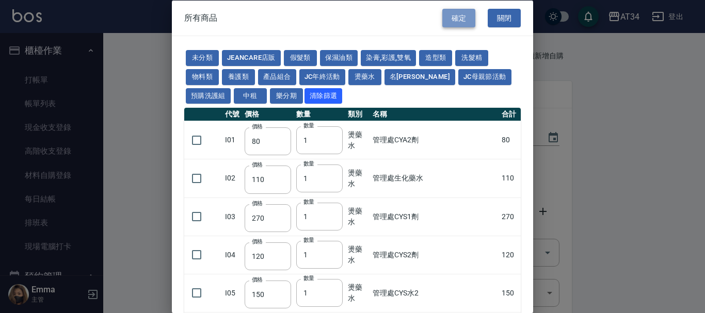
click at [450, 16] on button "確定" at bounding box center [458, 17] width 33 height 19
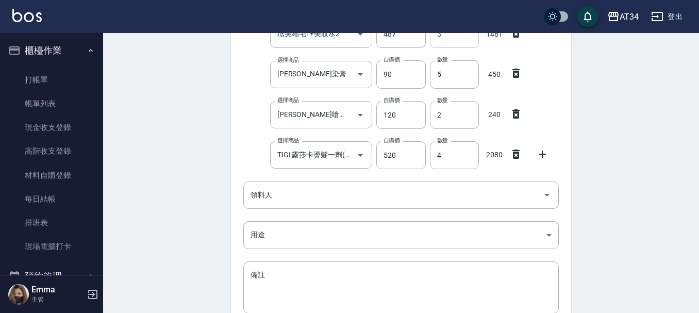
scroll to position [258, 0]
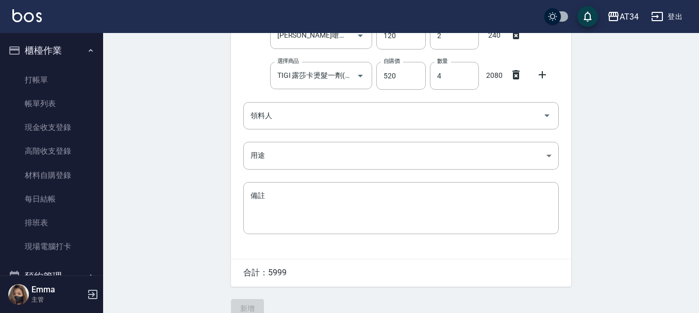
click at [543, 75] on icon at bounding box center [542, 74] width 7 height 7
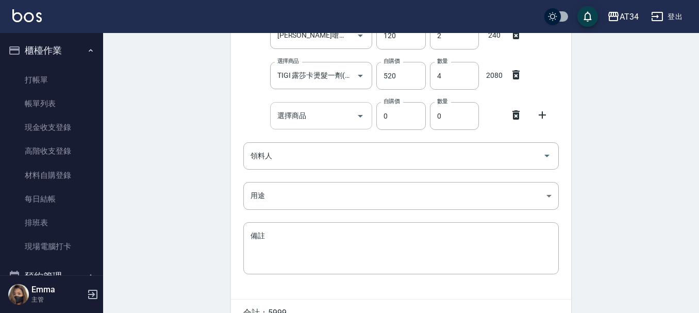
click at [331, 112] on input "選擇商品" at bounding box center [314, 116] width 78 height 18
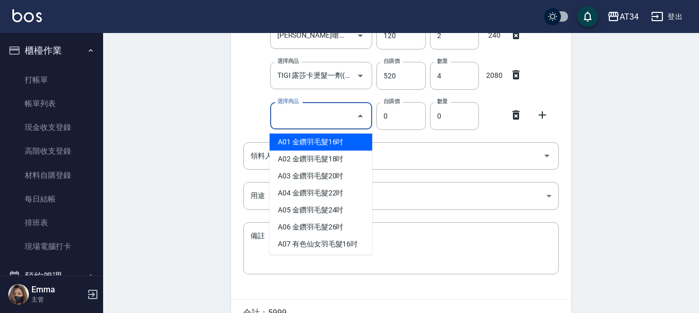
type input "1"
type input "鉑金光燦柔順油"
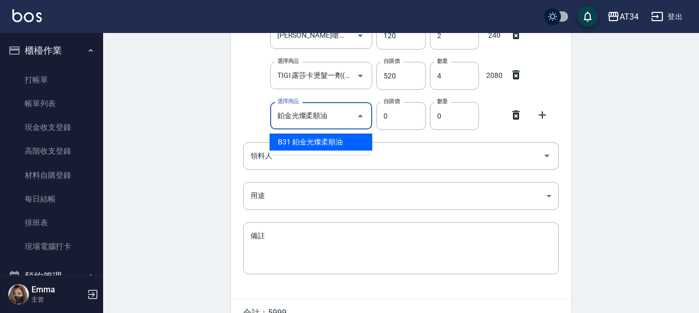
click at [322, 140] on li "B31 鉑金光燦柔順油" at bounding box center [321, 142] width 103 height 17
type input "50"
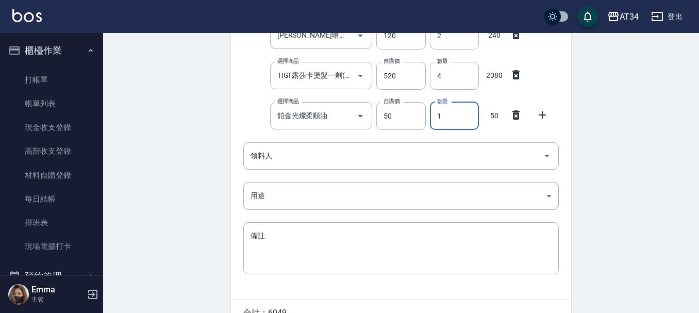
drag, startPoint x: 451, startPoint y: 118, endPoint x: 431, endPoint y: 119, distance: 20.1
click at [431, 119] on input "1" at bounding box center [454, 116] width 49 height 28
type input "20"
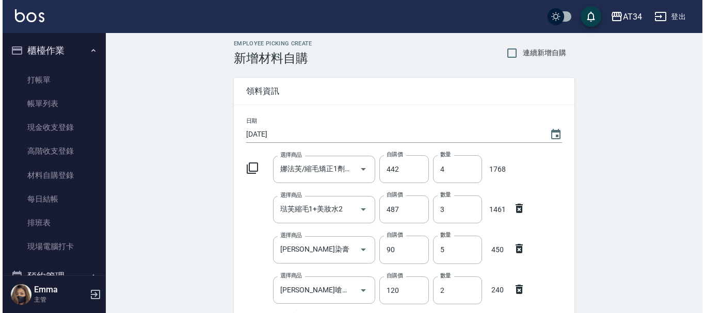
scroll to position [0, 0]
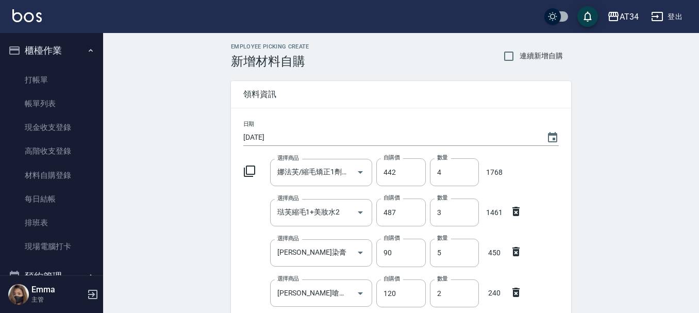
click at [253, 173] on icon at bounding box center [249, 171] width 12 height 12
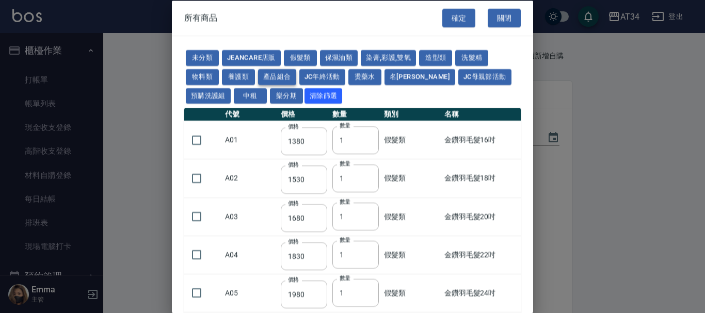
click at [273, 79] on button "產品組合" at bounding box center [277, 77] width 38 height 16
type input "400"
type input "1485"
type input "300"
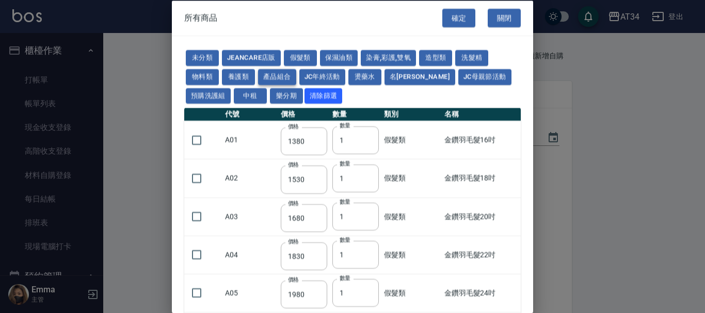
type input "250"
type input "760"
type input "1295"
type input "1470"
type input "1505"
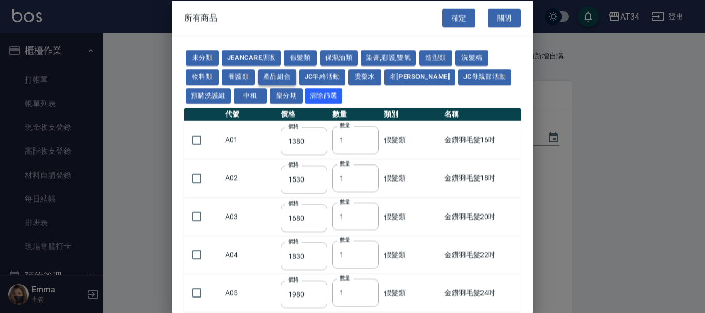
type input "825"
type input "248"
type input "1200"
type input "550"
type input "552"
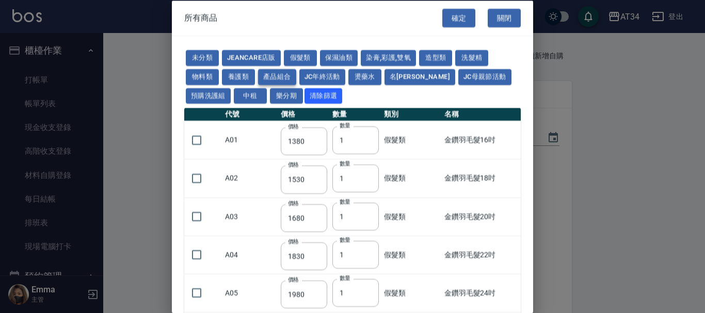
type input "682"
type input "880"
type input "442"
type input "340"
type input "552"
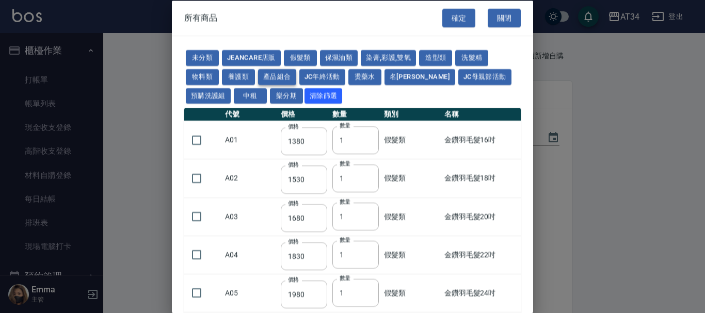
type input "680"
type input "682"
type input "840"
type input "490"
type input "800"
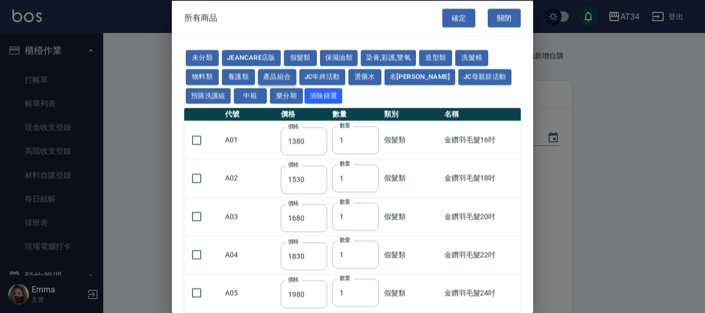
type input "580"
type input "442"
type input "864"
type input "487"
type input "130"
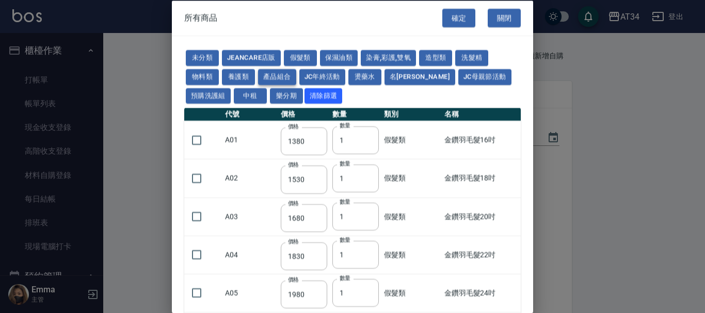
type input "425"
type input "375"
type input "320"
type input "966"
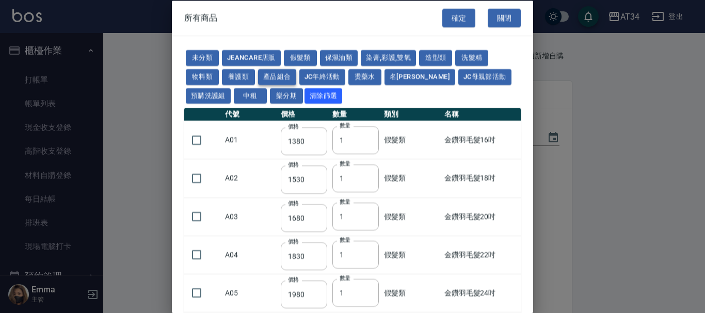
type input "2730"
type input "600"
type input "500"
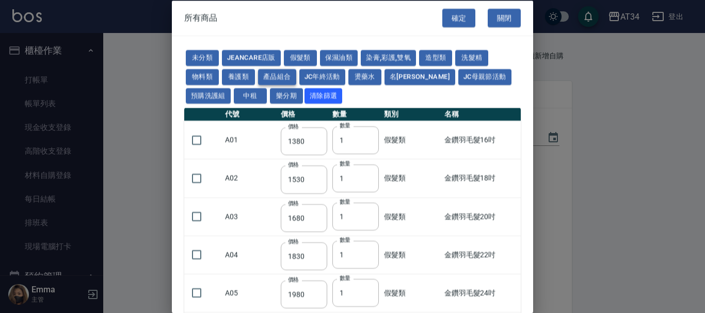
type input "500"
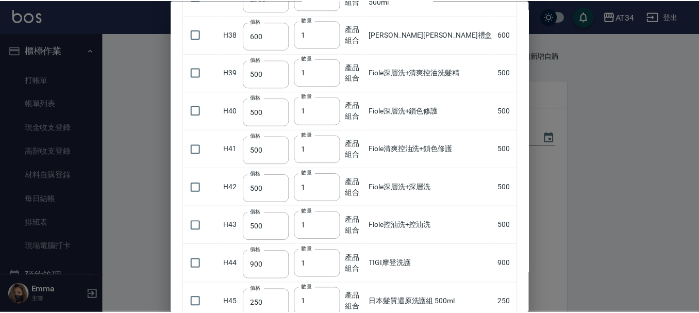
scroll to position [1745, 0]
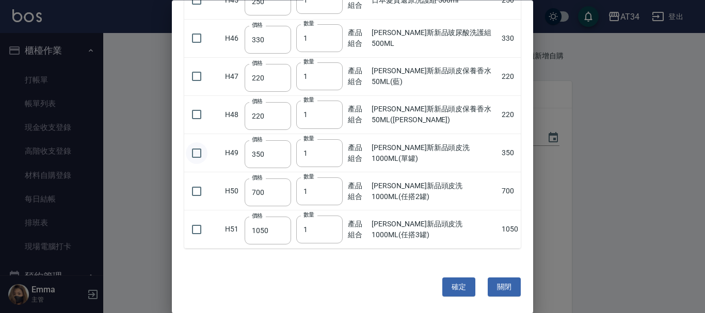
click at [197, 155] on input "checkbox" at bounding box center [197, 153] width 22 height 22
click at [463, 289] on button "確定" at bounding box center [458, 287] width 33 height 19
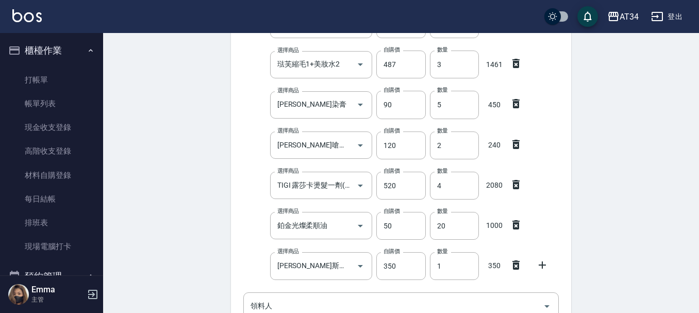
scroll to position [258, 0]
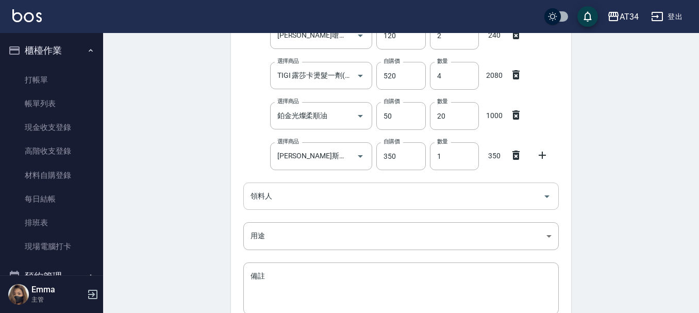
click at [371, 209] on div "領料人" at bounding box center [401, 196] width 316 height 27
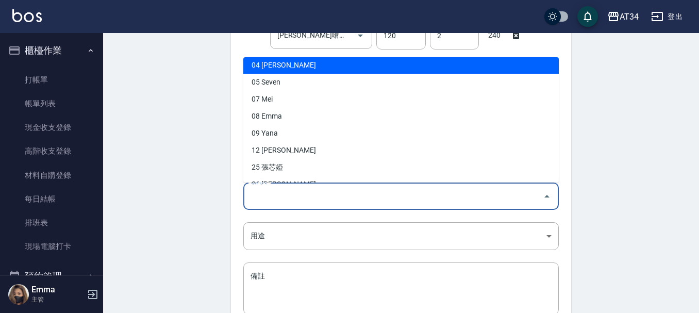
scroll to position [103, 0]
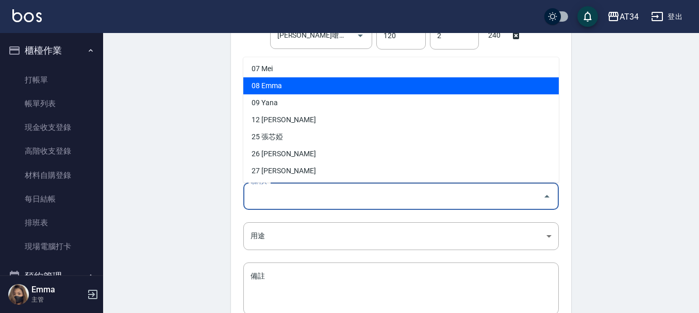
click at [286, 89] on li "08 Emma" at bounding box center [401, 85] width 316 height 17
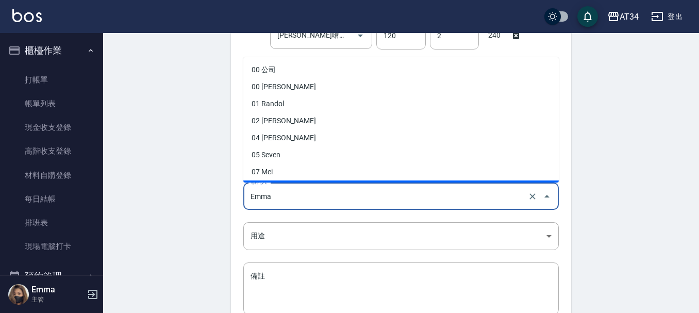
click at [296, 197] on input "Emma" at bounding box center [386, 196] width 277 height 18
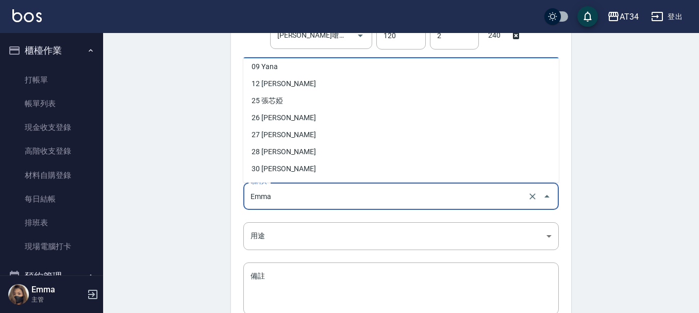
scroll to position [155, 0]
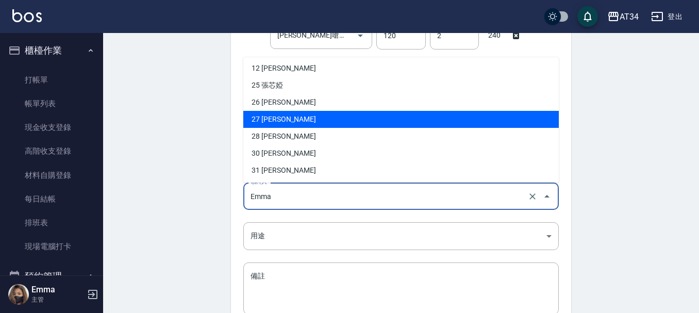
click at [287, 116] on li "27 [PERSON_NAME]" at bounding box center [401, 119] width 316 height 17
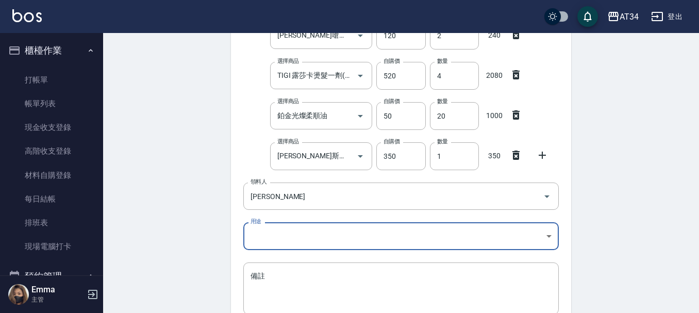
click at [293, 240] on body "AT34 登出 櫃檯作業 打帳單 帳單列表 現金收支登錄 高階收支登錄 材料自購登錄 每日結帳 排班表 現場電腦打卡 預約管理 預約管理 單日預約紀錄 單週預…" at bounding box center [349, 75] width 699 height 667
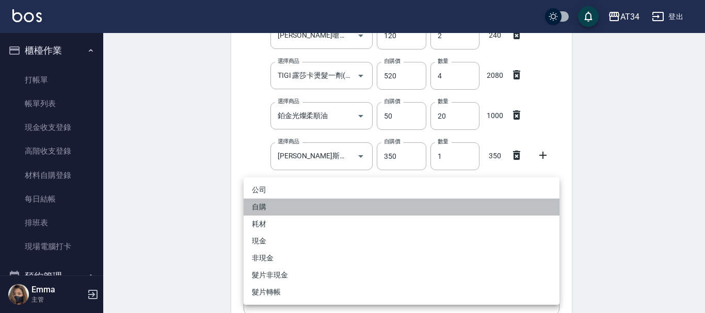
click at [267, 207] on li "自購" at bounding box center [401, 207] width 316 height 17
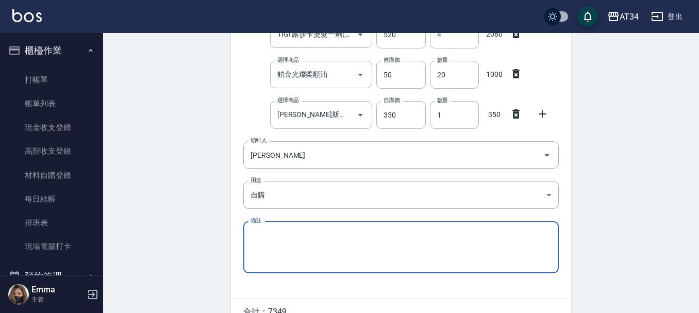
scroll to position [355, 0]
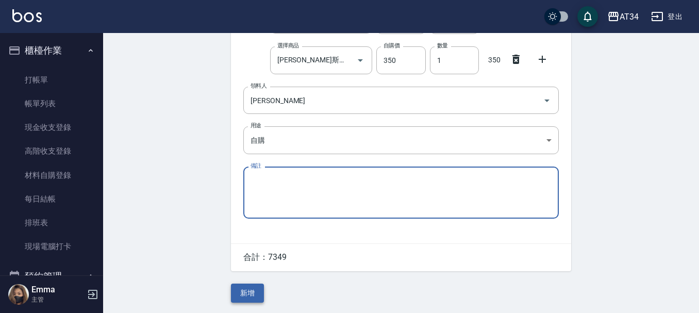
click at [253, 285] on button "新增" at bounding box center [247, 293] width 33 height 19
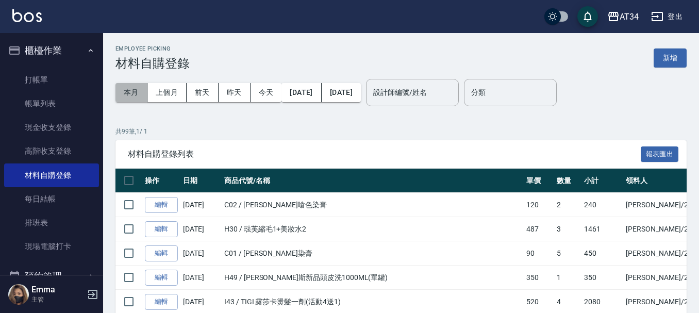
click at [134, 91] on button "本月" at bounding box center [132, 92] width 32 height 19
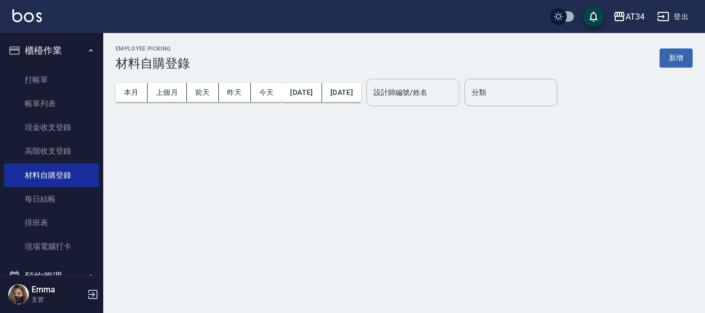
click at [451, 94] on div "設計師編號/姓名 設計師編號/姓名" at bounding box center [412, 92] width 93 height 27
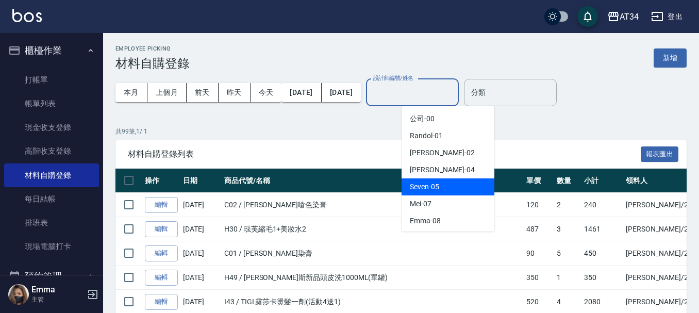
scroll to position [206, 0]
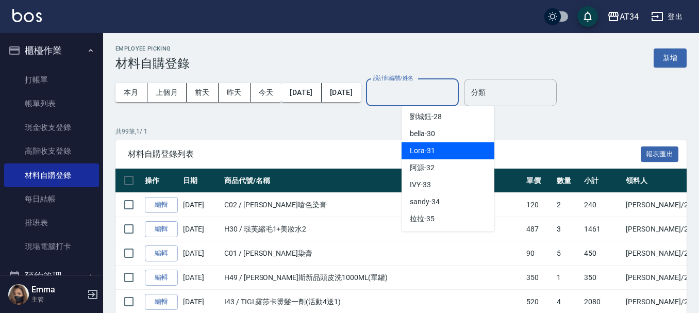
click at [437, 158] on div "Lora -31" at bounding box center [448, 150] width 93 height 17
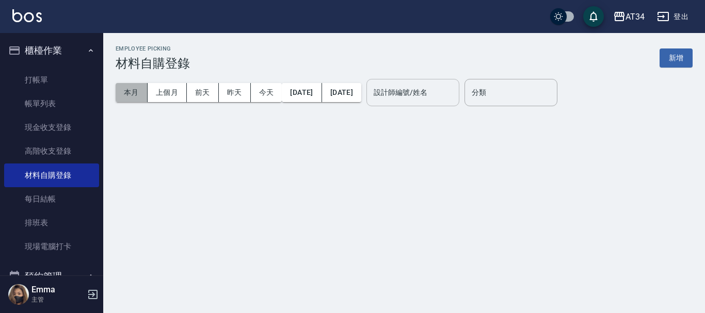
click at [117, 100] on button "本月" at bounding box center [132, 92] width 32 height 19
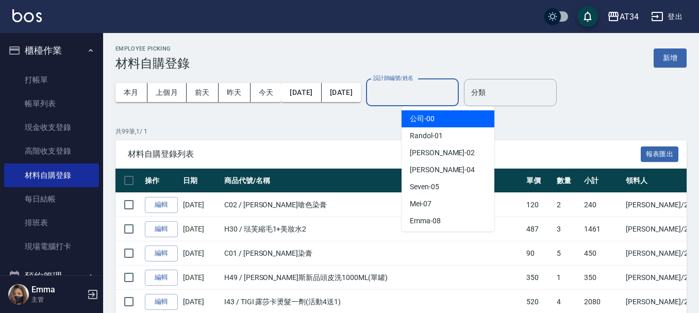
click at [454, 101] on input "設計師編號/姓名" at bounding box center [413, 93] width 84 height 18
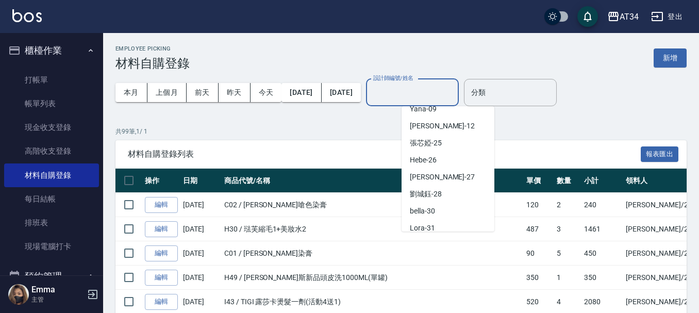
scroll to position [155, 0]
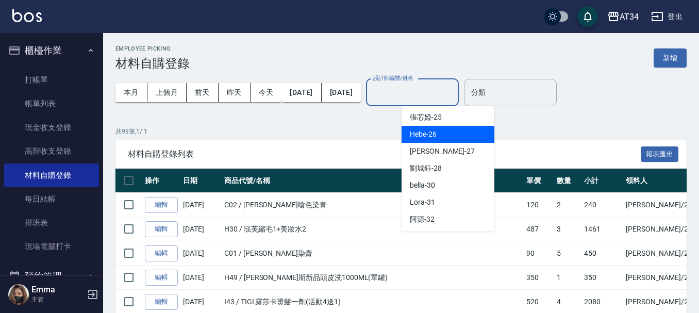
click at [442, 133] on div "Hebe -26" at bounding box center [448, 134] width 93 height 17
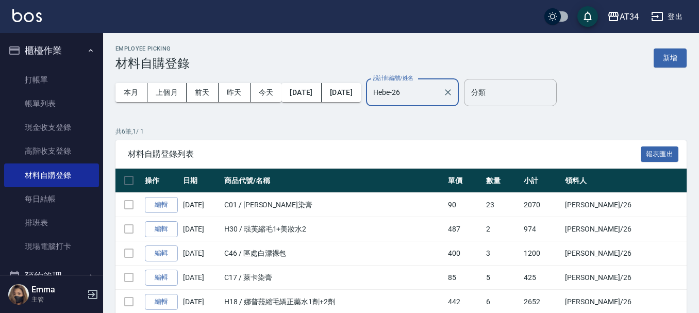
click at [439, 92] on input "Hebe-26" at bounding box center [405, 93] width 68 height 18
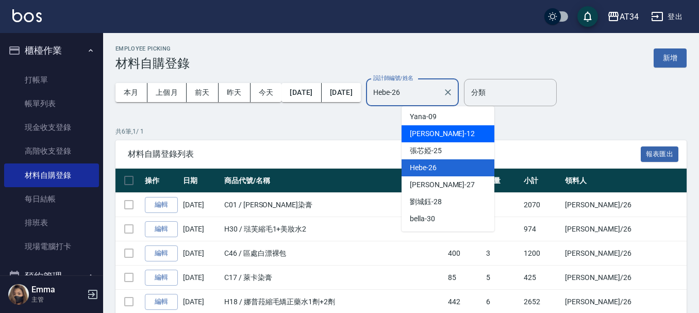
scroll to position [169, 0]
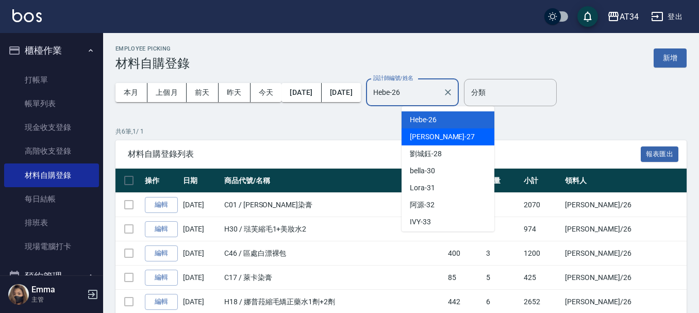
click at [447, 141] on div "[PERSON_NAME] -27" at bounding box center [448, 136] width 93 height 17
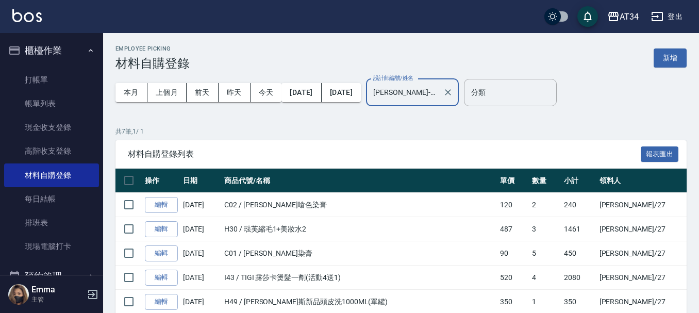
click at [452, 105] on div "[PERSON_NAME]-27 設計師編號/姓名" at bounding box center [412, 92] width 93 height 27
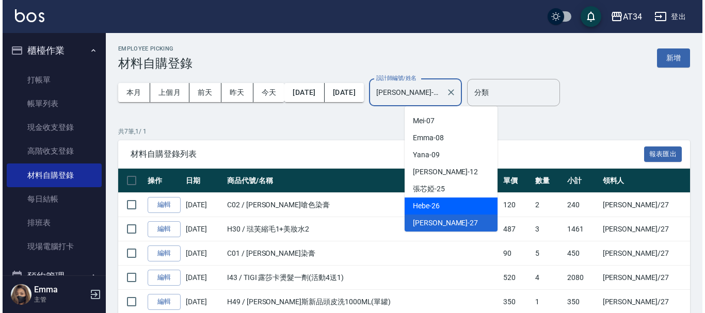
scroll to position [135, 0]
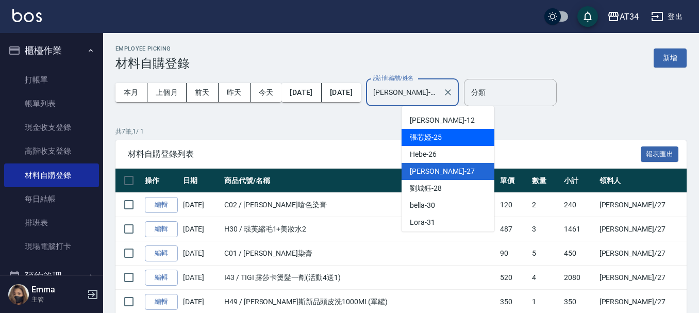
click at [434, 138] on span "張芯婭 -25" at bounding box center [426, 137] width 32 height 11
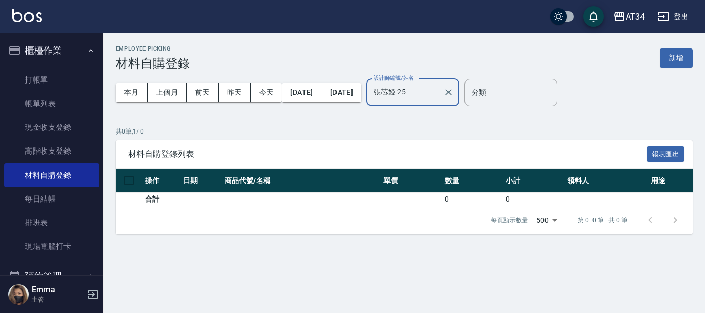
click at [436, 96] on input "張芯婭-25" at bounding box center [405, 93] width 68 height 18
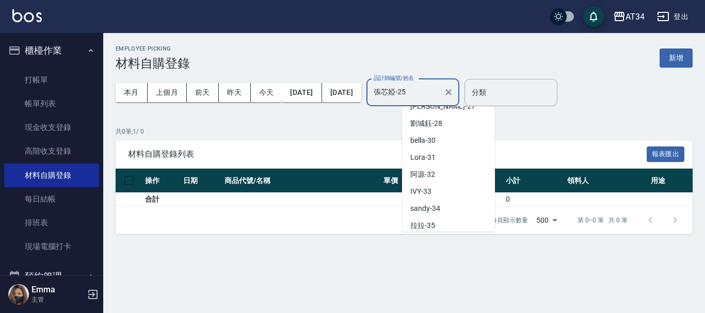
scroll to position [204, 0]
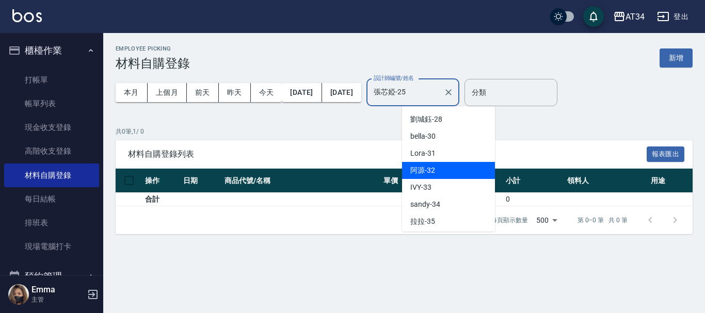
click at [419, 172] on span "阿源 -32" at bounding box center [422, 170] width 25 height 11
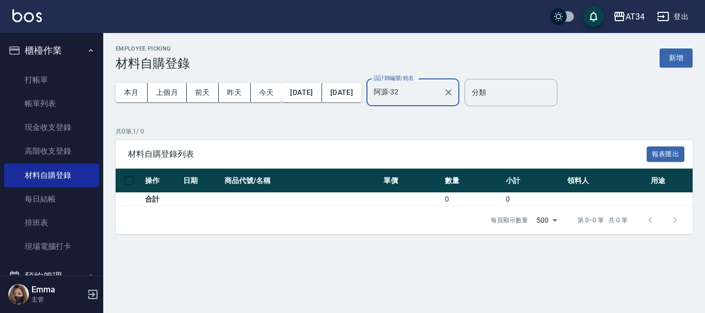
click at [443, 109] on div "本月 上個月 [DATE] [DATE] [DATE] [DATE] [DATE] 設計師編號/姓名 [PERSON_NAME]-32 設計師編號/姓名" at bounding box center [288, 93] width 344 height 44
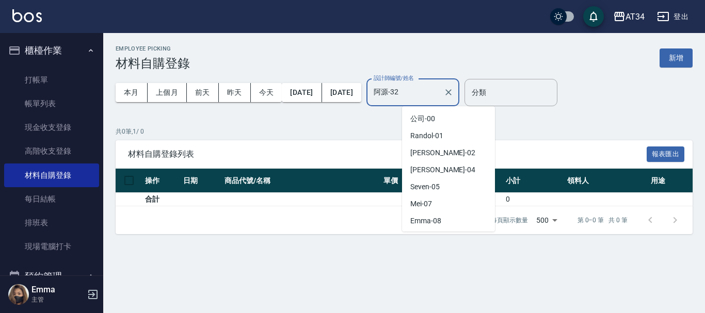
click at [439, 101] on input "阿源-32" at bounding box center [405, 93] width 68 height 18
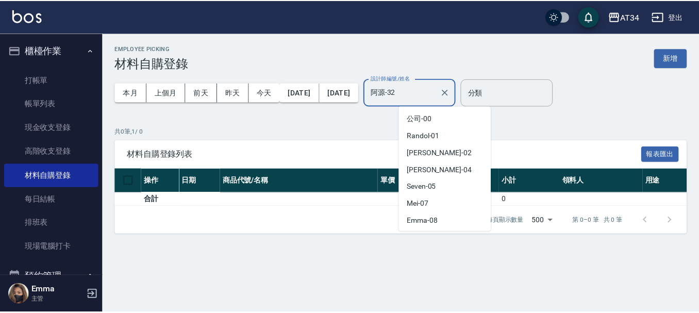
scroll to position [151, 0]
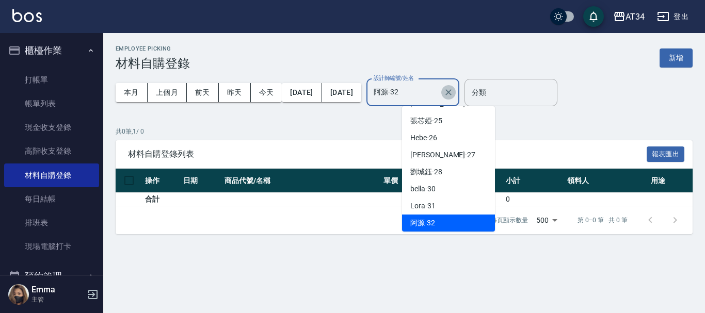
click at [455, 99] on button "Clear" at bounding box center [448, 92] width 14 height 14
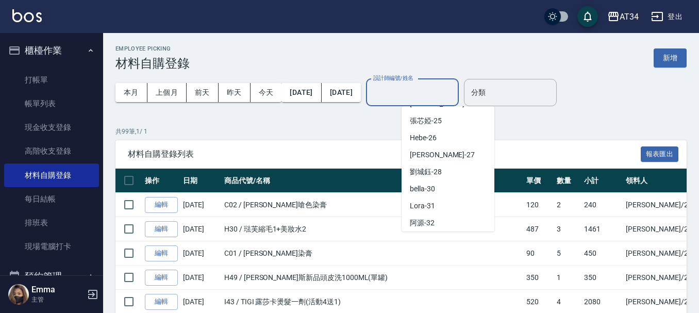
scroll to position [4, 0]
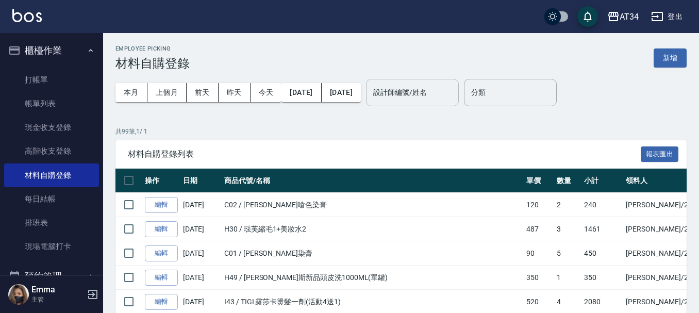
click at [284, 135] on p "共 99 筆, 1 / 1" at bounding box center [401, 131] width 571 height 9
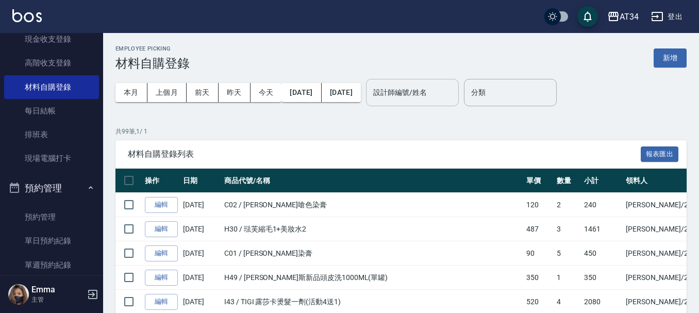
scroll to position [155, 0]
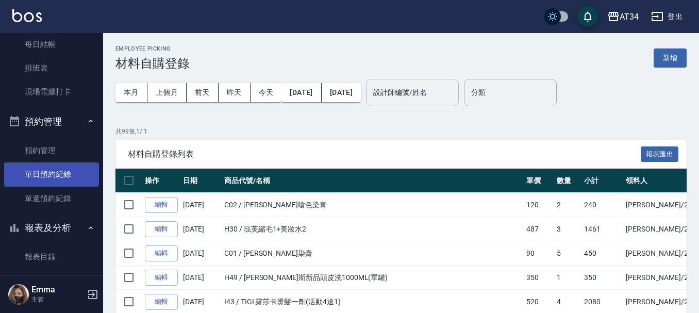
click at [56, 176] on link "單日預約紀錄" at bounding box center [51, 174] width 95 height 24
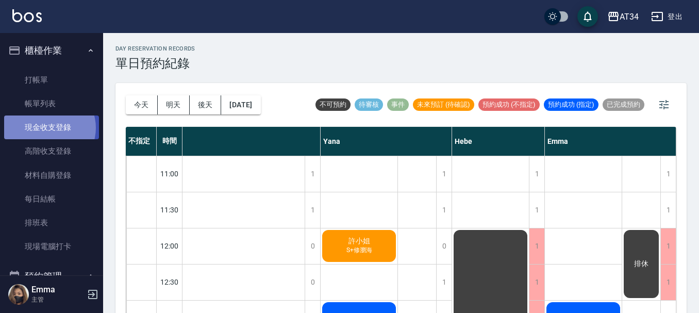
click at [48, 128] on link "現金收支登錄" at bounding box center [51, 128] width 95 height 24
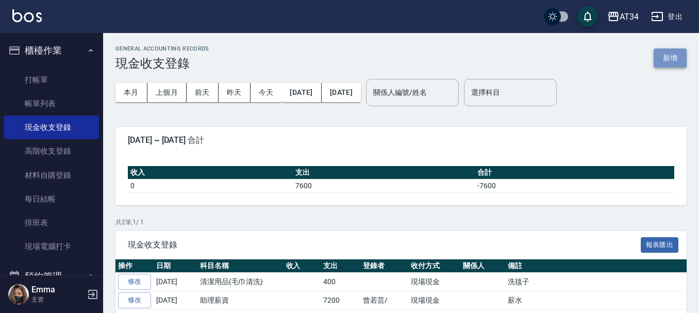
click at [667, 52] on button "新增" at bounding box center [670, 57] width 33 height 19
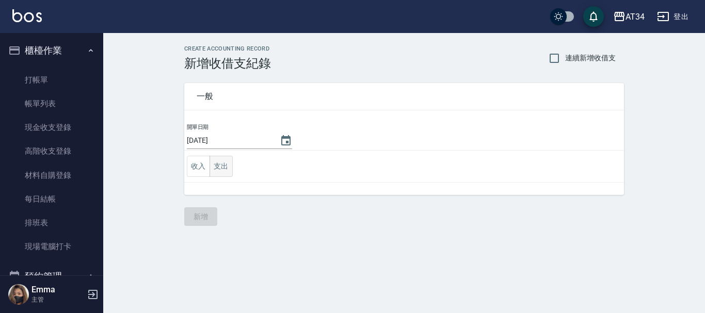
click at [221, 172] on button "支出" at bounding box center [220, 166] width 23 height 21
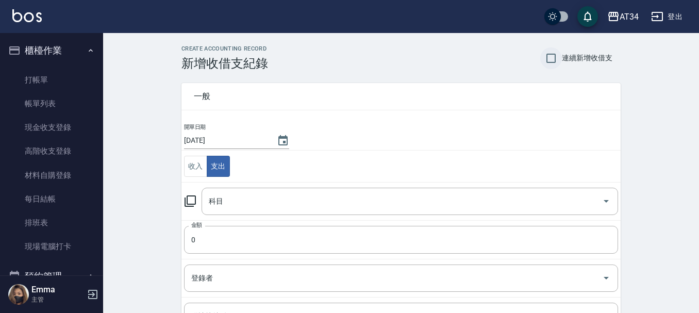
click at [557, 59] on input "連續新增收借支" at bounding box center [552, 58] width 22 height 22
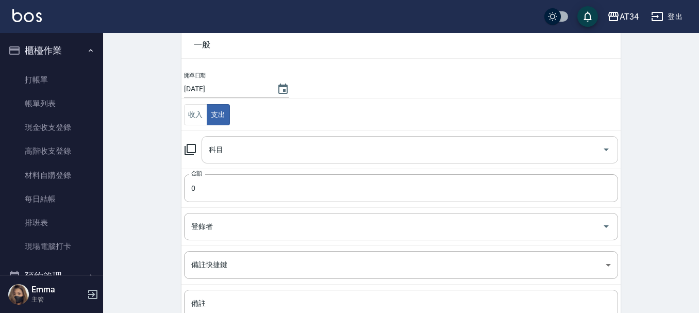
click at [250, 159] on div "科目" at bounding box center [410, 149] width 417 height 27
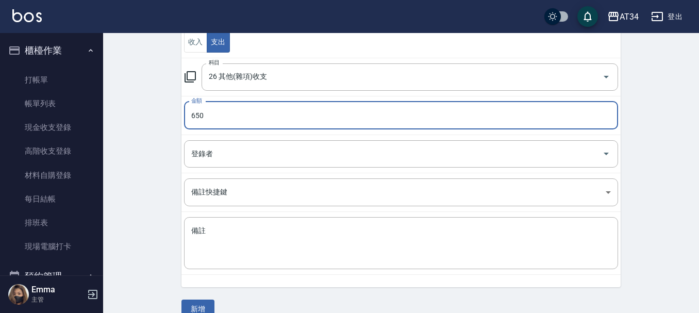
scroll to position [142, 0]
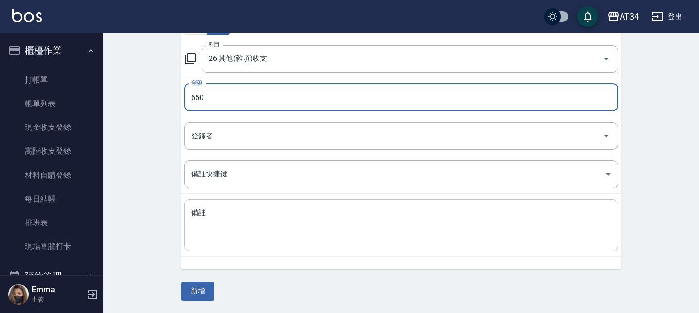
click at [261, 233] on textarea "備註" at bounding box center [401, 225] width 420 height 35
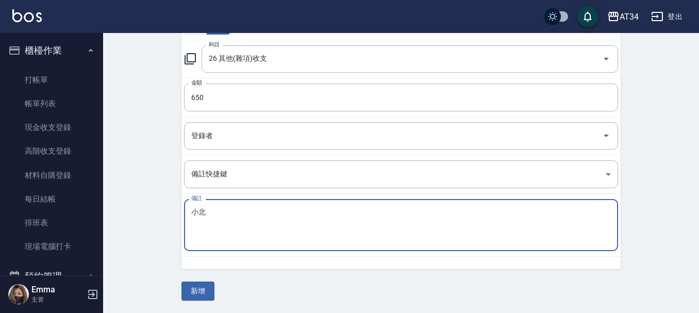
drag, startPoint x: 261, startPoint y: 233, endPoint x: 168, endPoint y: 228, distance: 93.0
click at [168, 228] on div "CREATE ACCOUNTING RECORD 新增收借支紀錄 連續新增收借支 一般 開單日期 [DATE] 收入 支出 科目 26 其他(雜項)收支 科目…" at bounding box center [401, 102] width 596 height 422
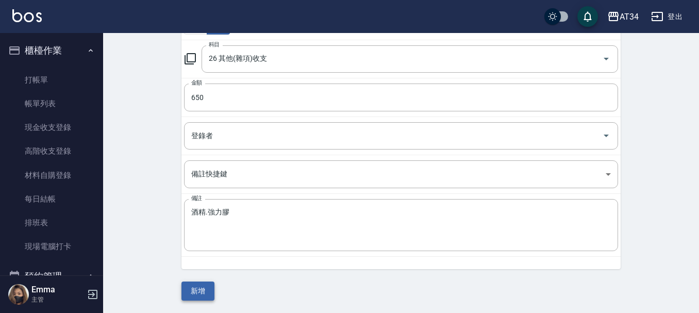
click at [197, 285] on button "新增" at bounding box center [198, 291] width 33 height 19
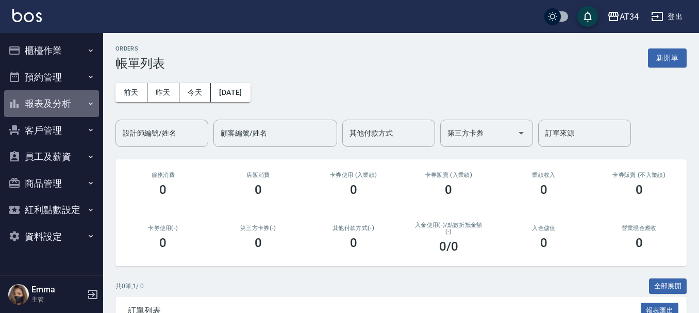
click at [39, 108] on button "報表及分析" at bounding box center [51, 103] width 95 height 27
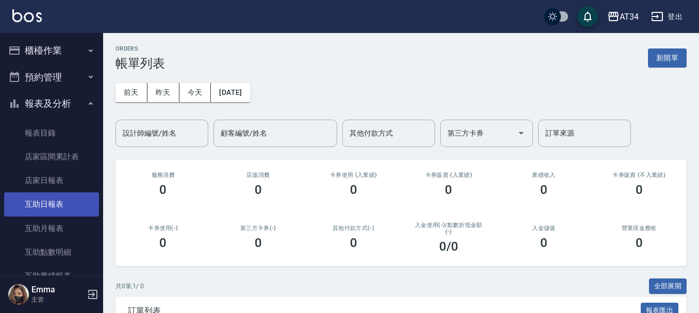
click at [55, 204] on link "互助日報表" at bounding box center [51, 204] width 95 height 24
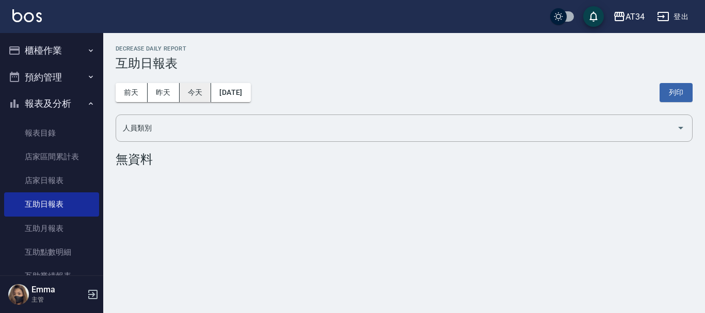
click at [182, 100] on button "今天" at bounding box center [195, 92] width 32 height 19
click at [177, 99] on button "昨天" at bounding box center [164, 92] width 32 height 19
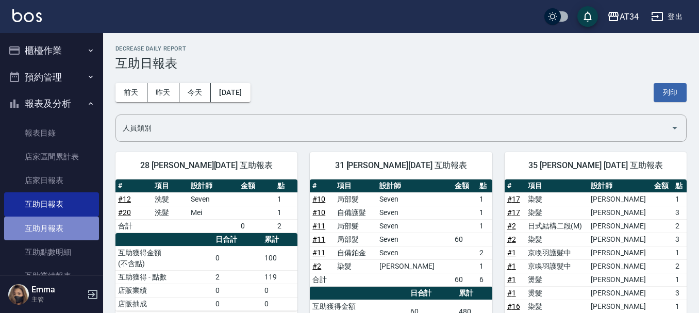
click at [71, 221] on link "互助月報表" at bounding box center [51, 229] width 95 height 24
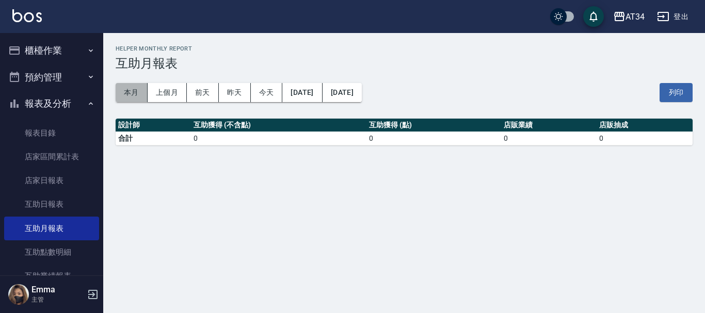
click at [140, 99] on button "本月" at bounding box center [132, 92] width 32 height 19
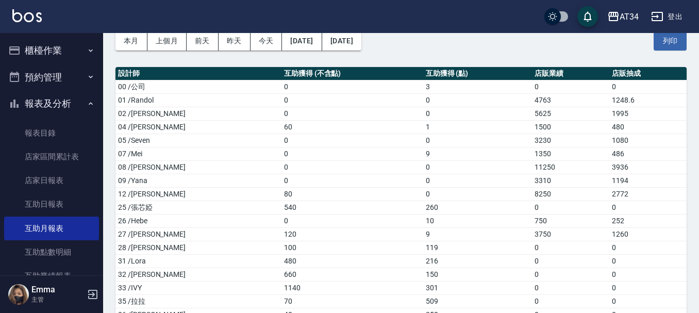
scroll to position [86, 0]
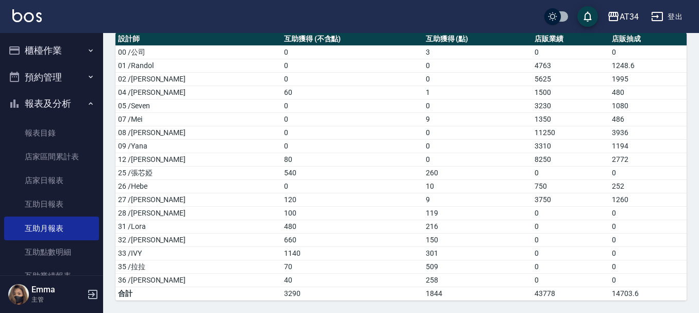
click at [37, 102] on button "報表及分析" at bounding box center [51, 103] width 95 height 27
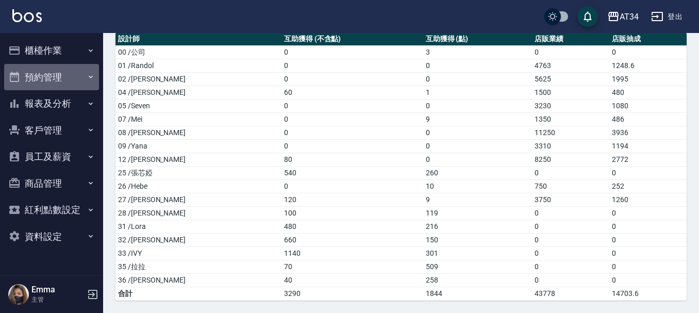
click at [39, 81] on button "預約管理" at bounding box center [51, 77] width 95 height 27
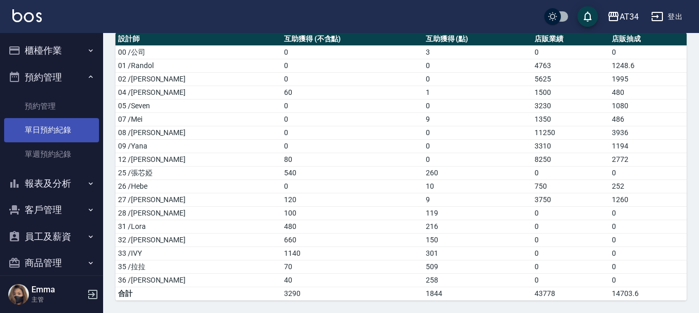
click at [68, 118] on link "單日預約紀錄" at bounding box center [51, 130] width 95 height 24
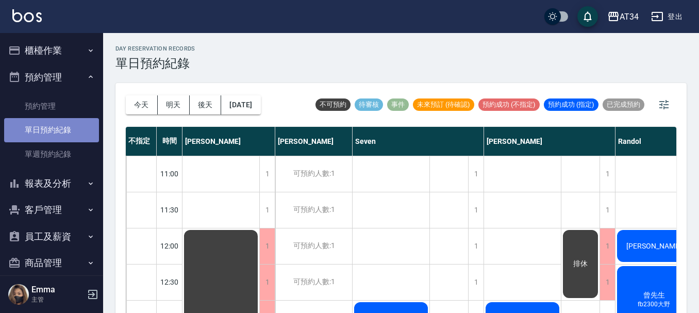
click at [68, 118] on link "單日預約紀錄" at bounding box center [51, 130] width 95 height 24
click at [33, 55] on button "櫃檯作業" at bounding box center [51, 50] width 95 height 27
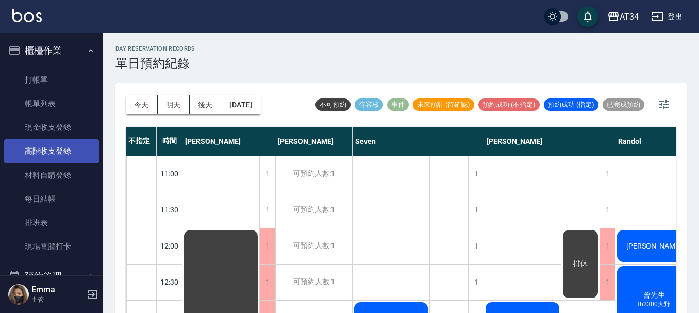
click at [45, 148] on link "高階收支登錄" at bounding box center [51, 151] width 95 height 24
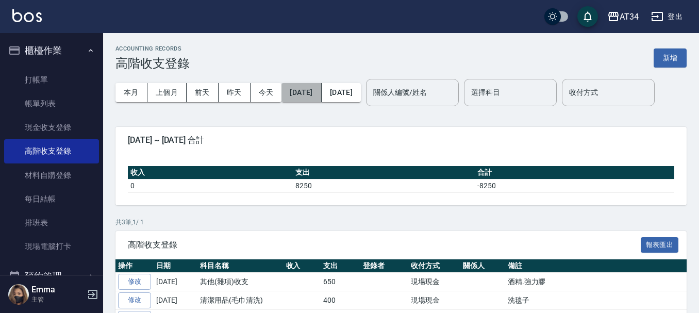
click at [318, 90] on button "[DATE]" at bounding box center [302, 92] width 40 height 19
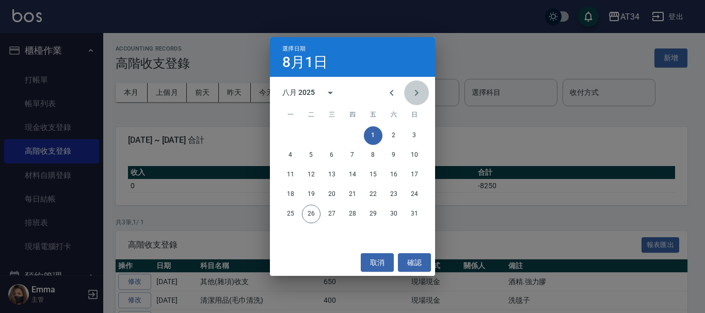
click at [414, 95] on icon "Next month" at bounding box center [416, 93] width 12 height 12
click at [393, 93] on icon "Previous month" at bounding box center [391, 93] width 12 height 12
click at [419, 92] on icon "Next month" at bounding box center [416, 93] width 12 height 12
click at [389, 90] on icon "Previous month" at bounding box center [391, 93] width 12 height 12
click at [416, 209] on button "31" at bounding box center [414, 214] width 19 height 19
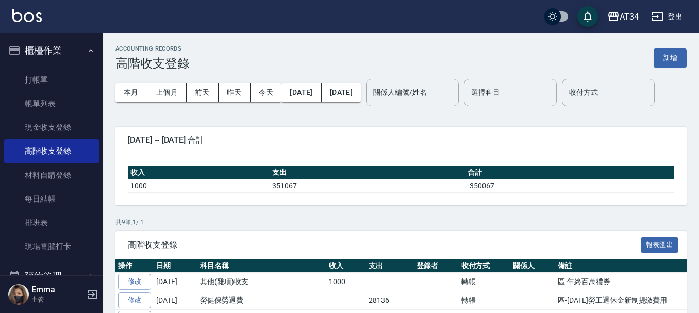
click at [672, 55] on button "新增" at bounding box center [670, 57] width 33 height 19
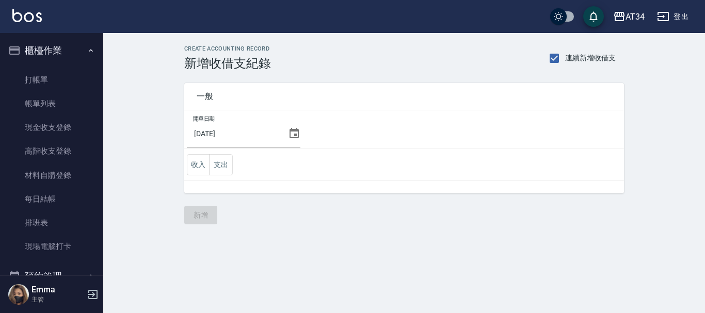
click at [289, 132] on icon at bounding box center [293, 133] width 9 height 10
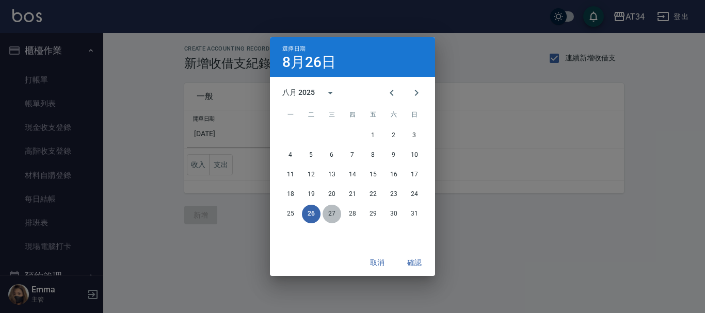
click at [331, 211] on button "27" at bounding box center [331, 214] width 19 height 19
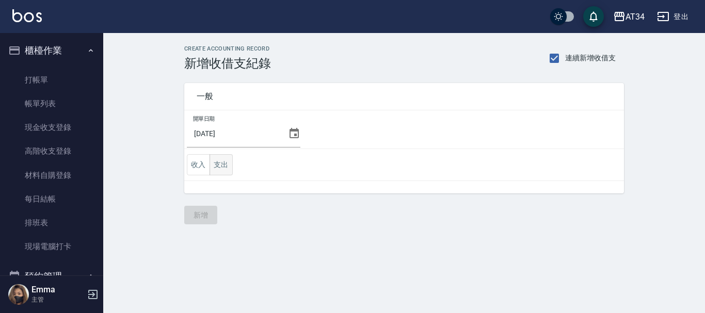
click at [219, 162] on button "支出" at bounding box center [220, 164] width 23 height 21
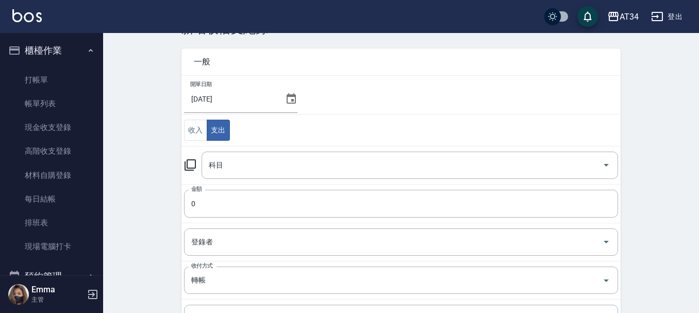
scroll to position [52, 0]
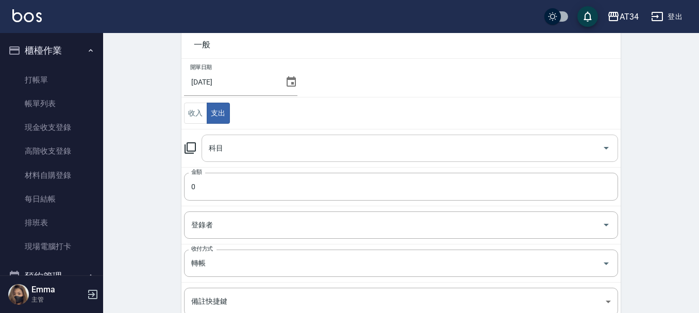
click at [245, 150] on input "科目" at bounding box center [402, 148] width 392 height 18
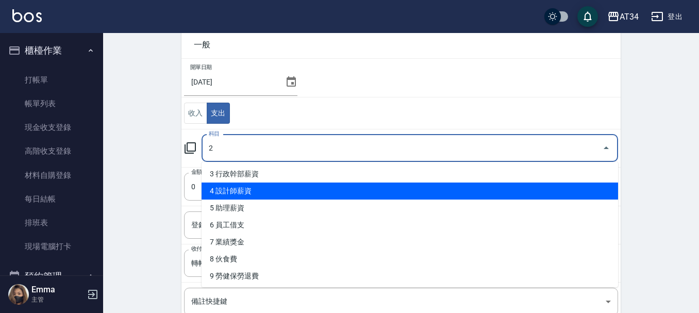
scroll to position [0, 0]
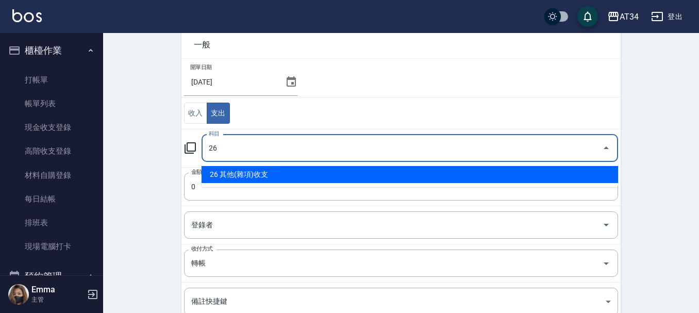
type input "26 其他(雜項)收支"
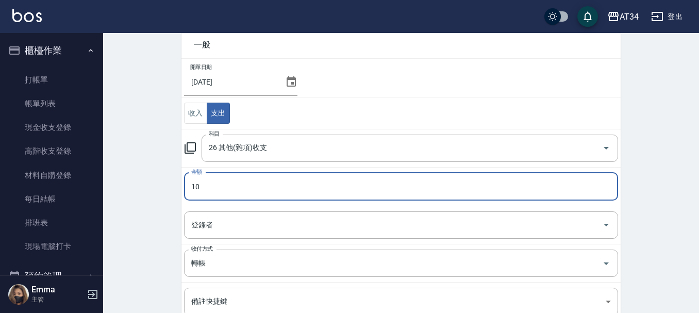
type input "10"
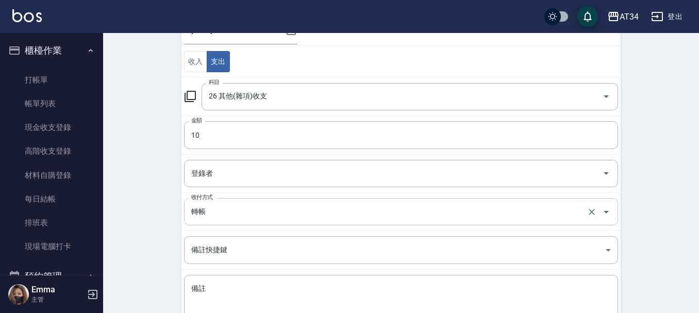
scroll to position [179, 0]
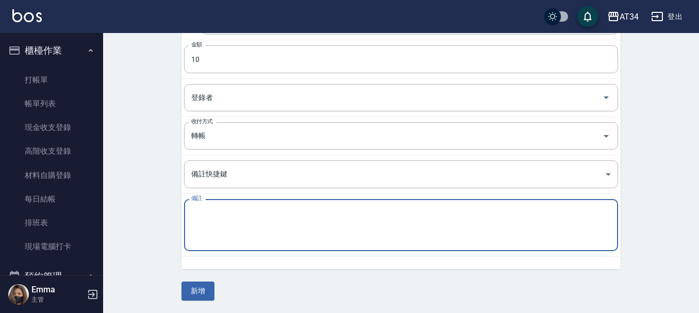
click at [236, 221] on textarea "備註" at bounding box center [401, 225] width 420 height 35
type textarea "區-8/4手續費"
click at [202, 289] on button "新增" at bounding box center [198, 291] width 33 height 19
